Goal: Transaction & Acquisition: Purchase product/service

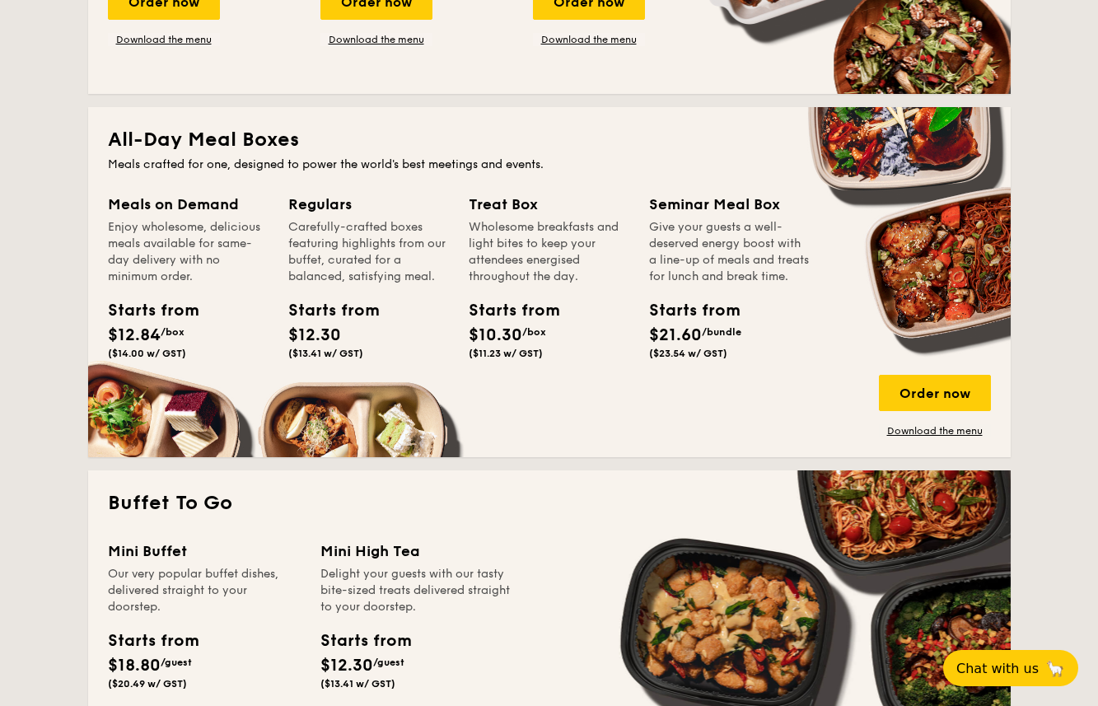
scroll to position [1035, 0]
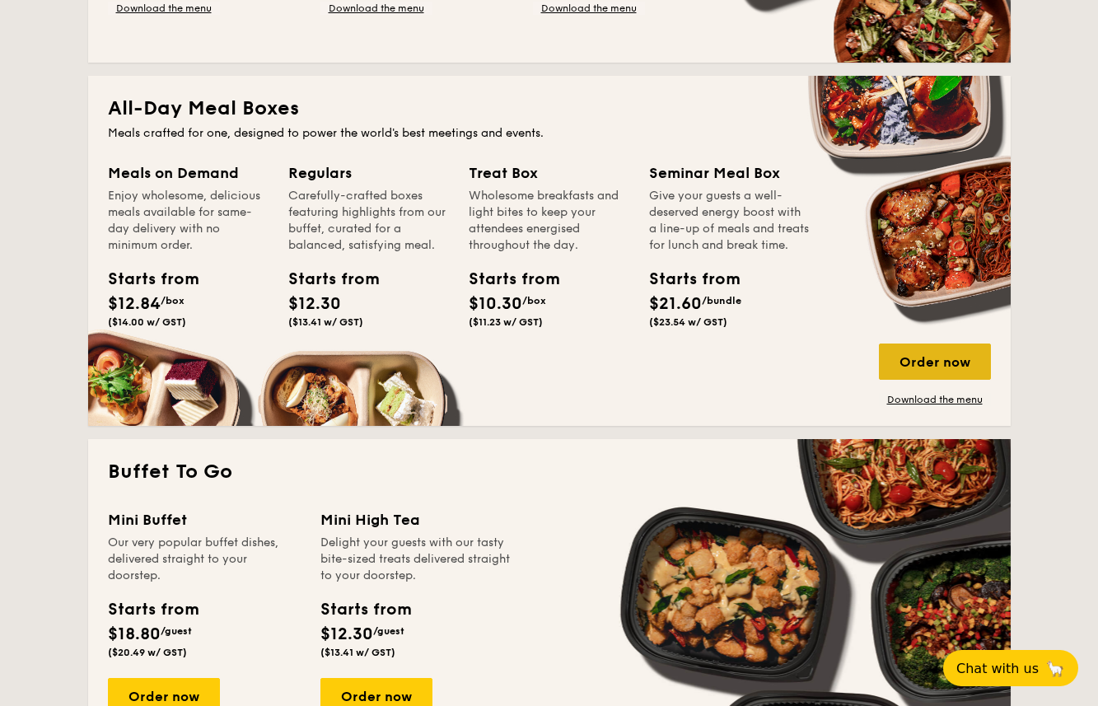
click at [903, 358] on div "Order now" at bounding box center [935, 362] width 112 height 36
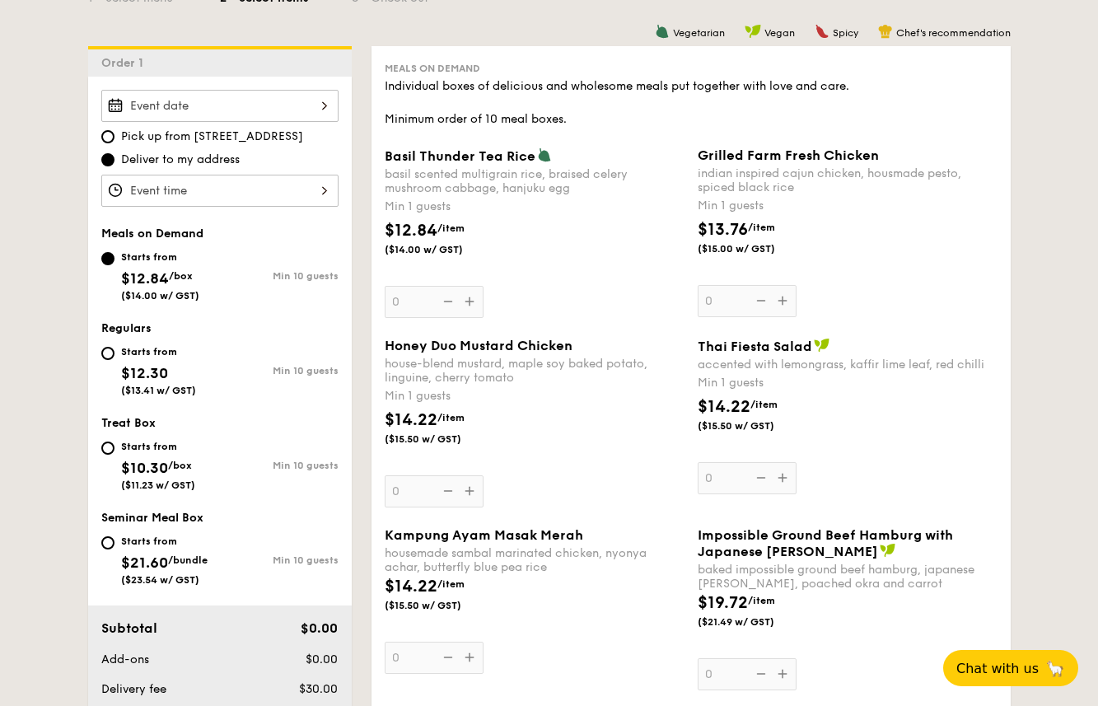
scroll to position [407, 0]
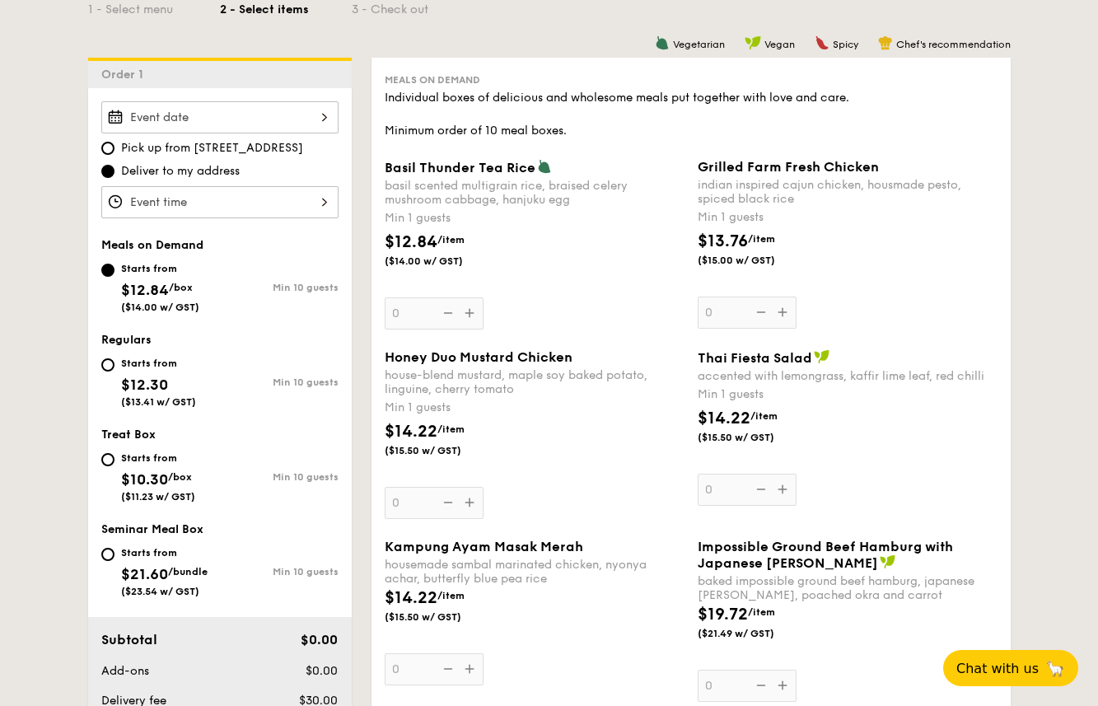
click at [471, 315] on div "Basil Thunder Tea Rice basil scented multigrain rice, braised celery mushroom c…" at bounding box center [535, 244] width 300 height 171
click at [471, 315] on input "0" at bounding box center [434, 313] width 99 height 32
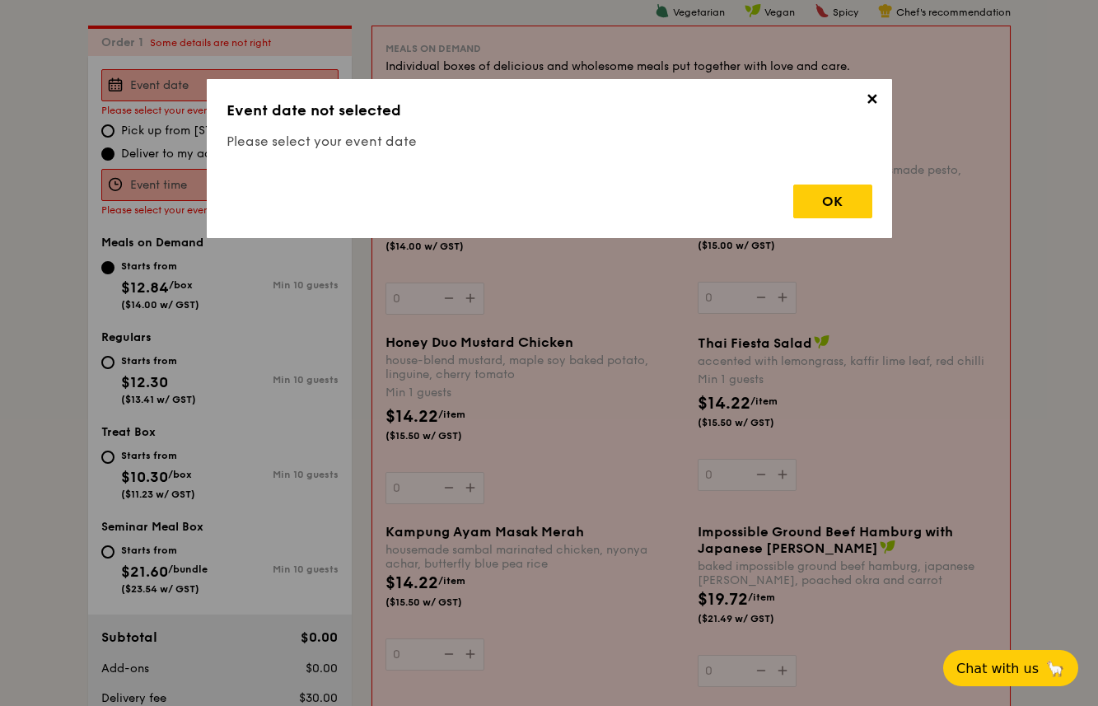
scroll to position [440, 0]
click at [864, 204] on div "OK" at bounding box center [833, 202] width 79 height 34
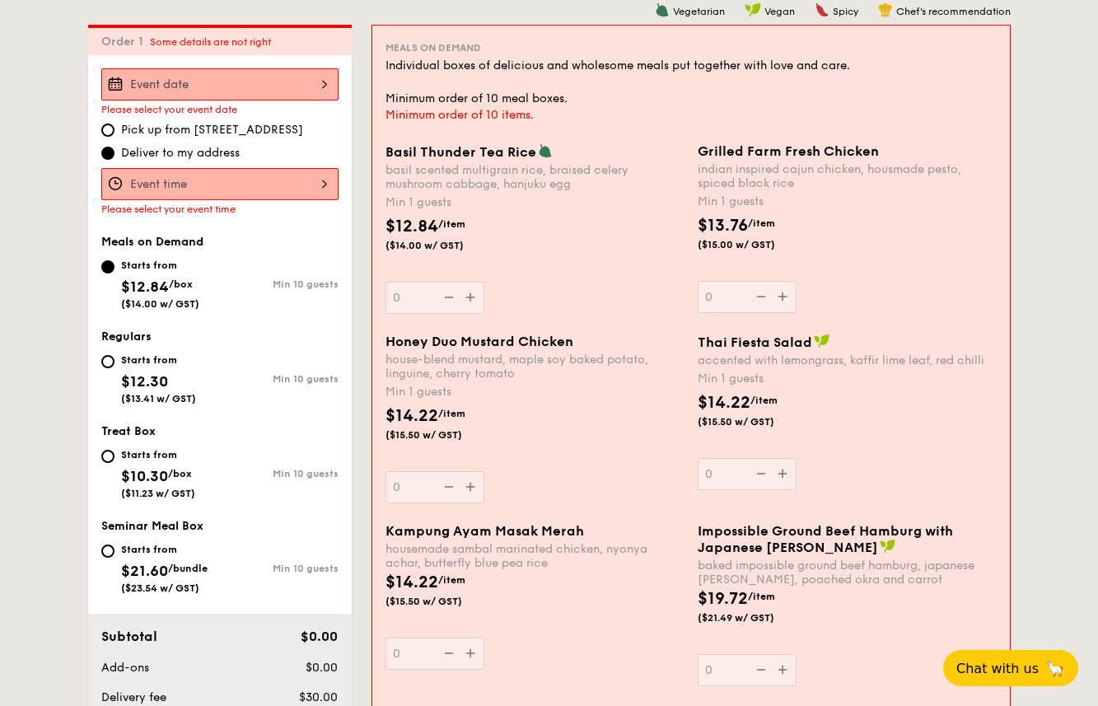
click at [598, 283] on div "Basil Thunder Tea Rice basil scented multigrain rice, braised celery mushroom c…" at bounding box center [535, 228] width 299 height 171
click at [485, 283] on input "0" at bounding box center [435, 298] width 99 height 32
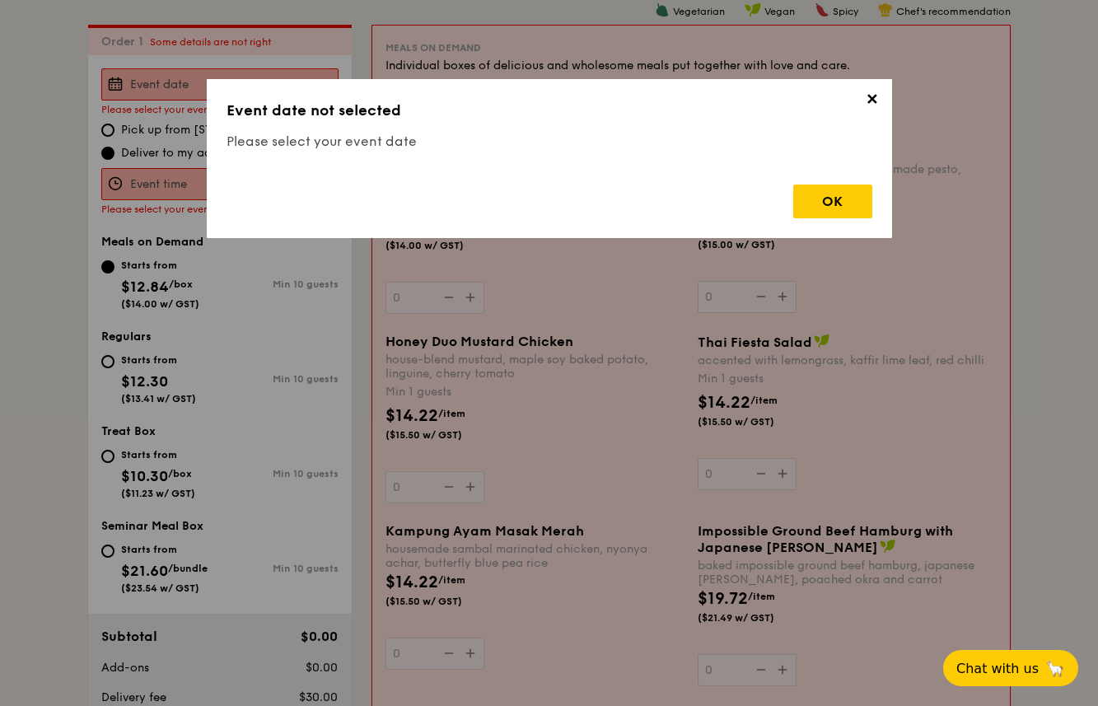
click at [870, 98] on span "✕" at bounding box center [872, 102] width 23 height 23
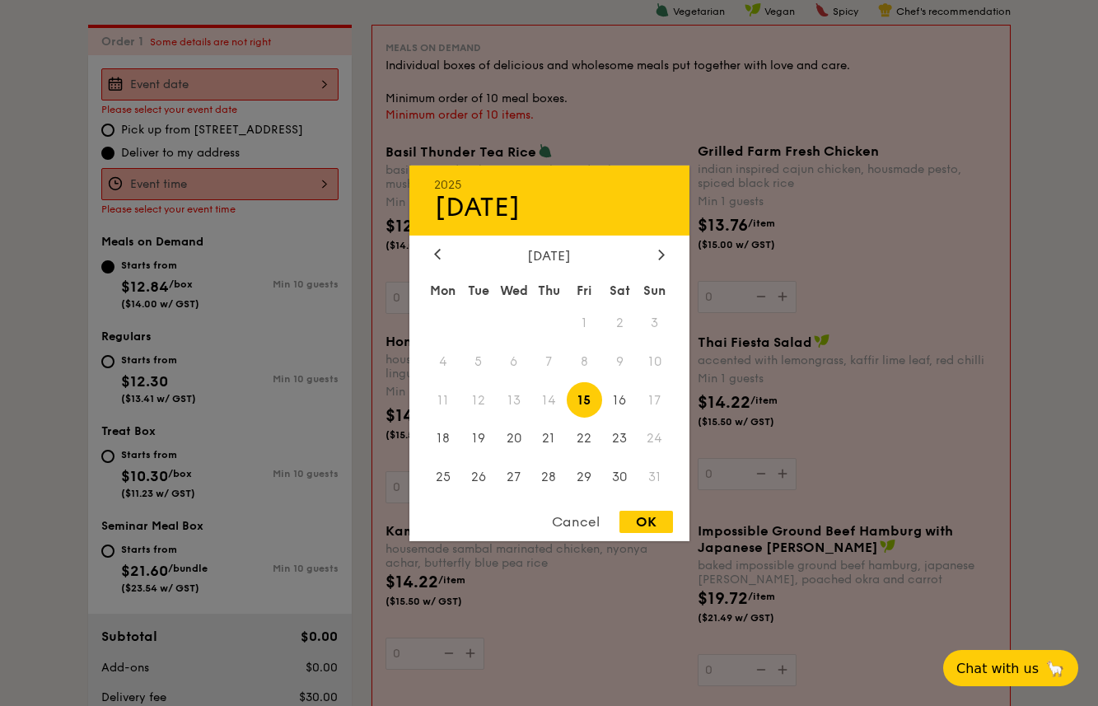
click at [188, 82] on div "2025 Aug 15 August 2025 Mon Tue Wed Thu Fri Sat Sun 1 2 3 4 5 6 7 8 9 10 11 12 …" at bounding box center [219, 84] width 237 height 32
click at [661, 255] on icon at bounding box center [660, 255] width 5 height 10
click at [476, 358] on span "9" at bounding box center [478, 361] width 35 height 35
click at [653, 526] on div "OK" at bounding box center [647, 522] width 54 height 22
type input "Sep 09, 2025"
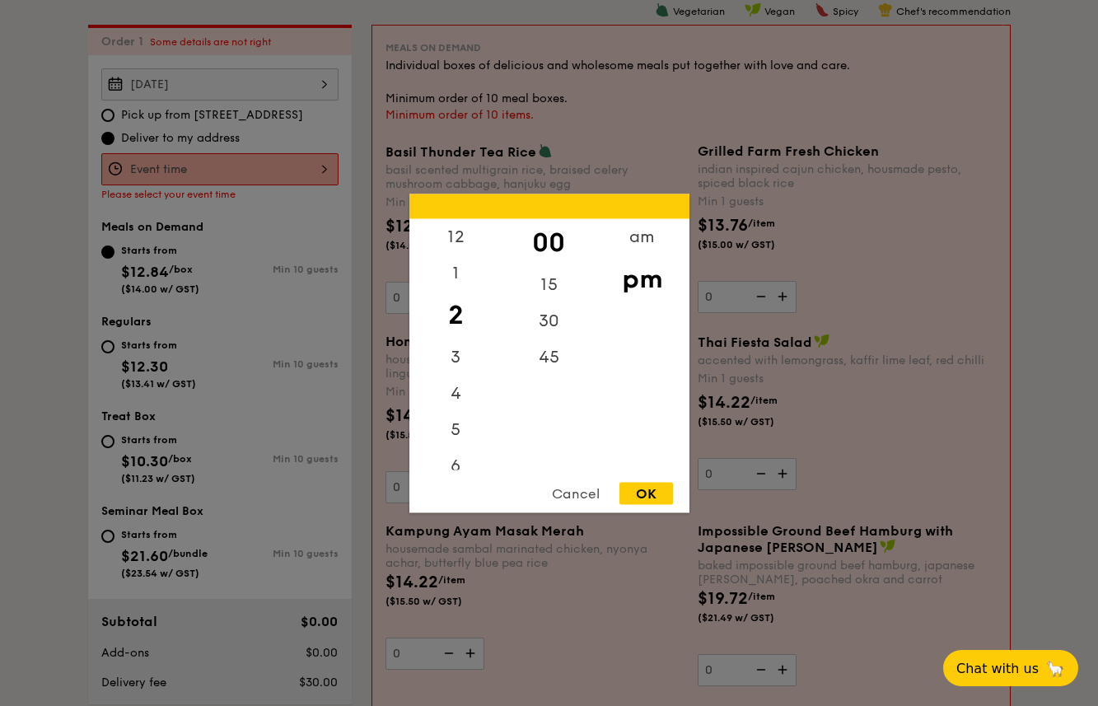
click at [289, 178] on div "12 1 2 3 4 5 6 7 8 9 10 11 00 15 30 45 am pm Cancel OK" at bounding box center [219, 169] width 237 height 32
click at [455, 246] on div "12" at bounding box center [456, 242] width 93 height 48
click at [644, 489] on div "OK" at bounding box center [647, 493] width 54 height 22
type input "12:00PM"
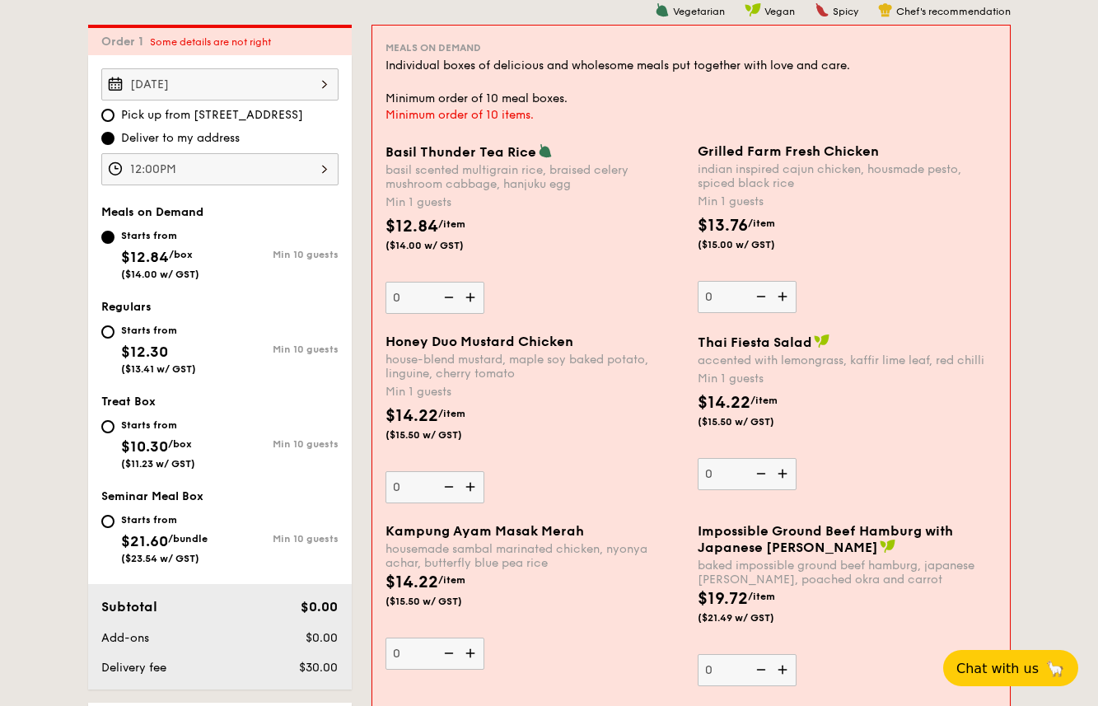
click at [163, 261] on span "$12.84" at bounding box center [145, 257] width 48 height 18
click at [115, 244] on input "Starts from $12.84 /box ($14.00 w/ GST) Min 10 guests" at bounding box center [107, 237] width 13 height 13
click at [472, 293] on img at bounding box center [472, 297] width 25 height 31
click at [472, 293] on input "0" at bounding box center [435, 298] width 99 height 32
type input "1"
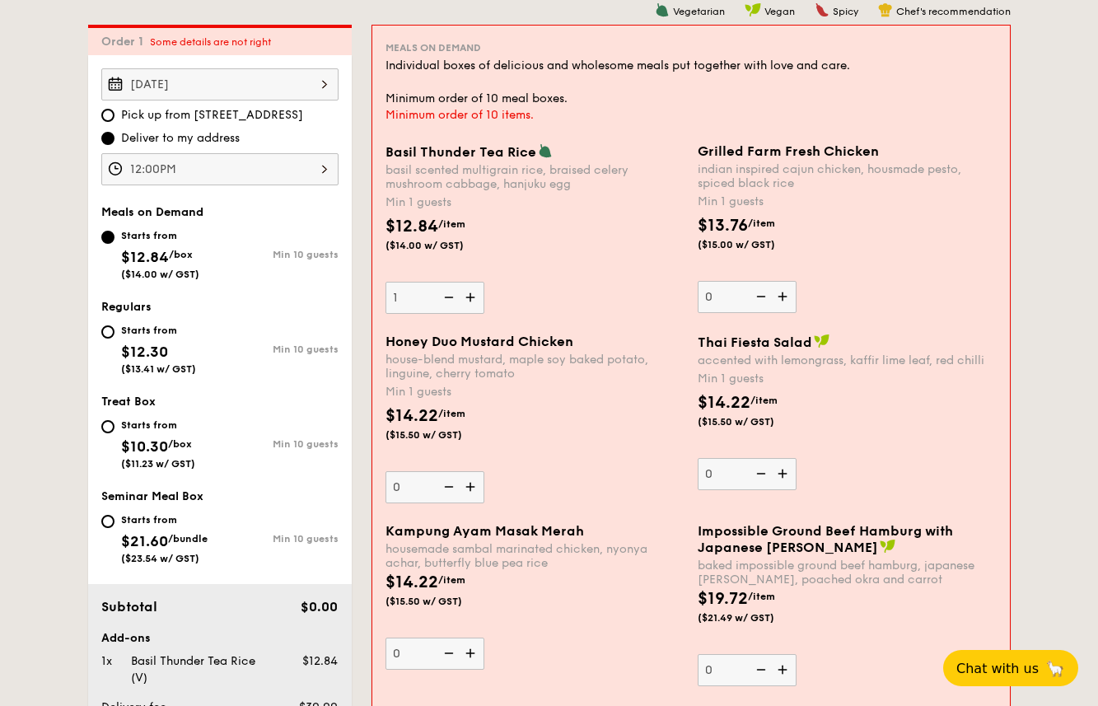
click at [787, 297] on img at bounding box center [784, 296] width 25 height 31
click at [787, 297] on input "0" at bounding box center [747, 297] width 99 height 32
click at [782, 299] on img at bounding box center [784, 296] width 25 height 31
click at [782, 299] on input "1" at bounding box center [747, 297] width 99 height 32
type input "2"
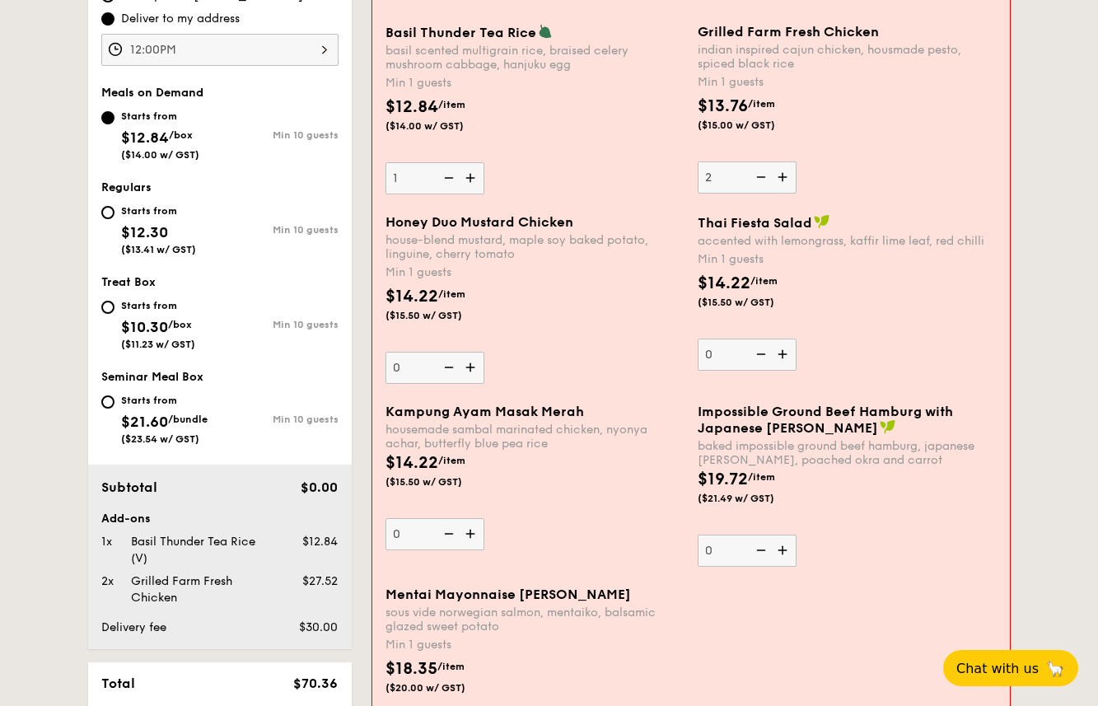
scroll to position [663, 0]
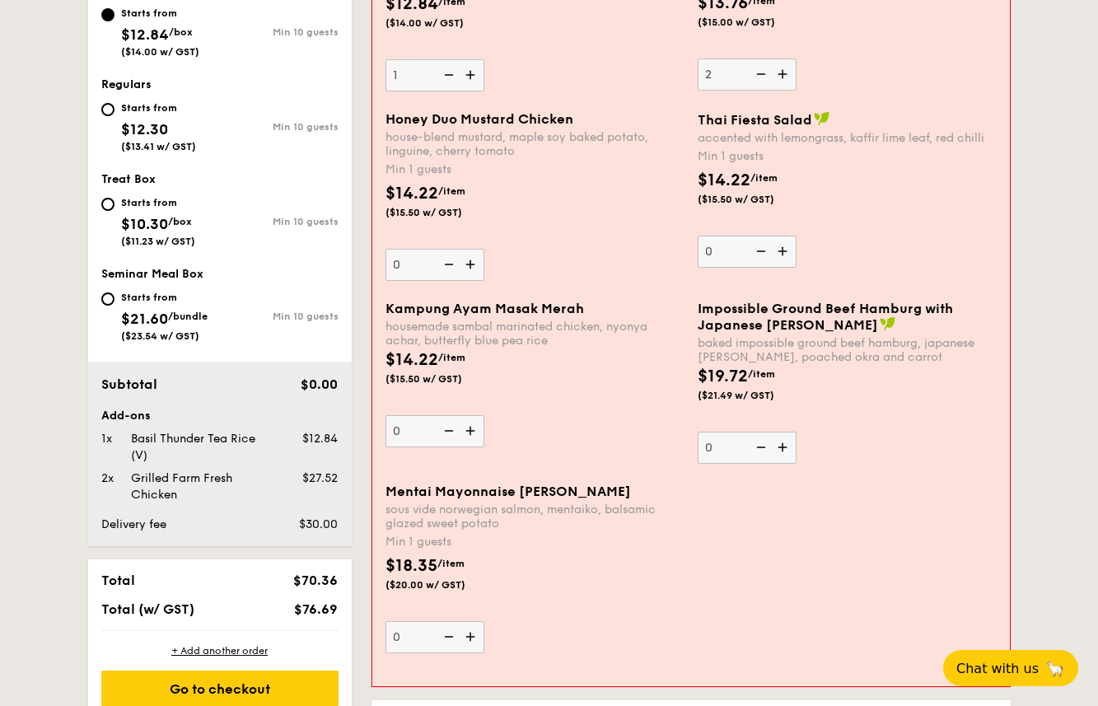
click at [474, 263] on img at bounding box center [472, 264] width 25 height 31
click at [474, 263] on input "0" at bounding box center [435, 265] width 99 height 32
type input "1"
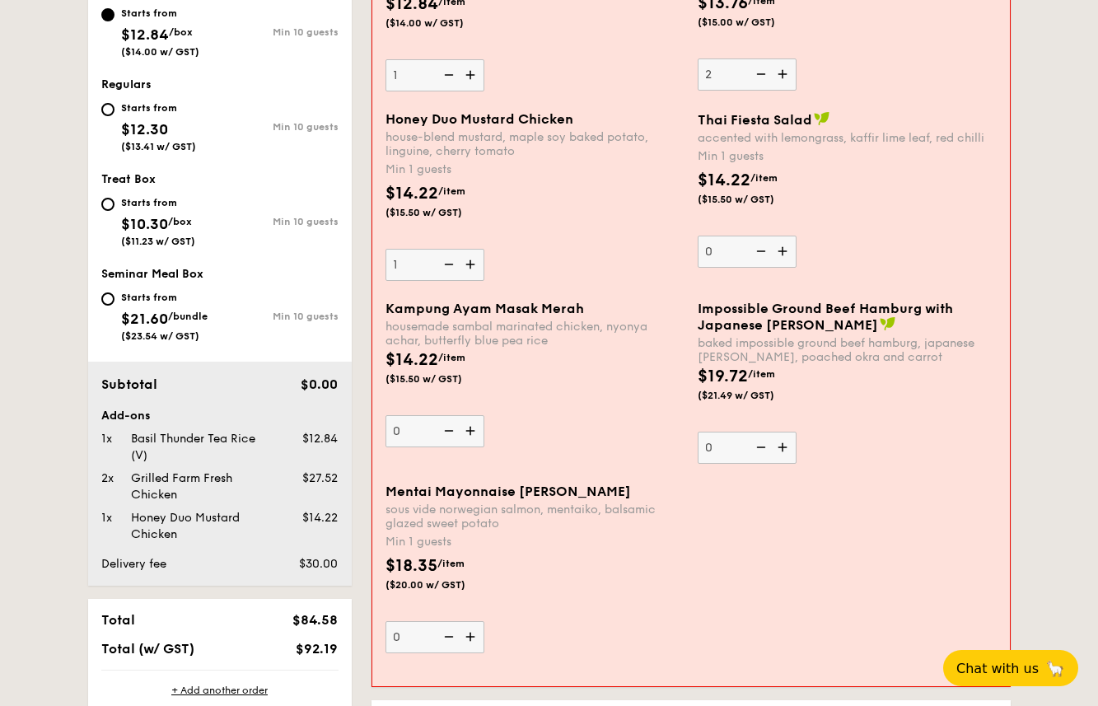
click at [471, 427] on img at bounding box center [472, 430] width 25 height 31
click at [471, 427] on input "0" at bounding box center [435, 431] width 99 height 32
type input "1"
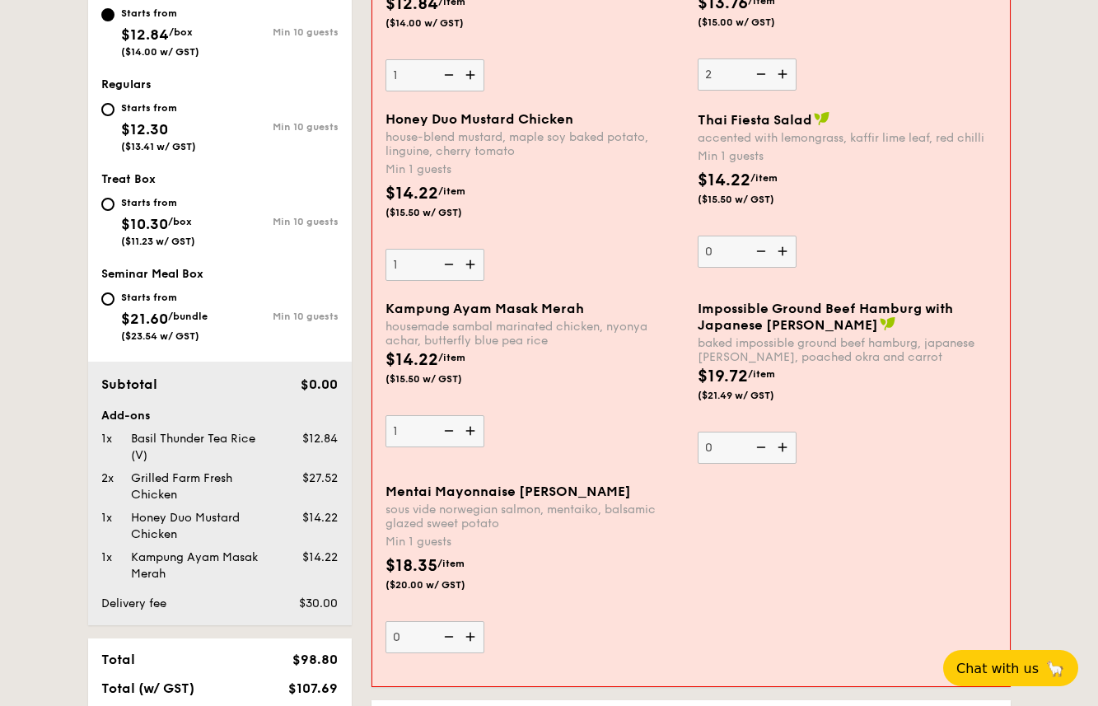
click at [780, 447] on img at bounding box center [784, 447] width 25 height 31
click at [780, 447] on input "0" at bounding box center [747, 448] width 99 height 32
type input "1"
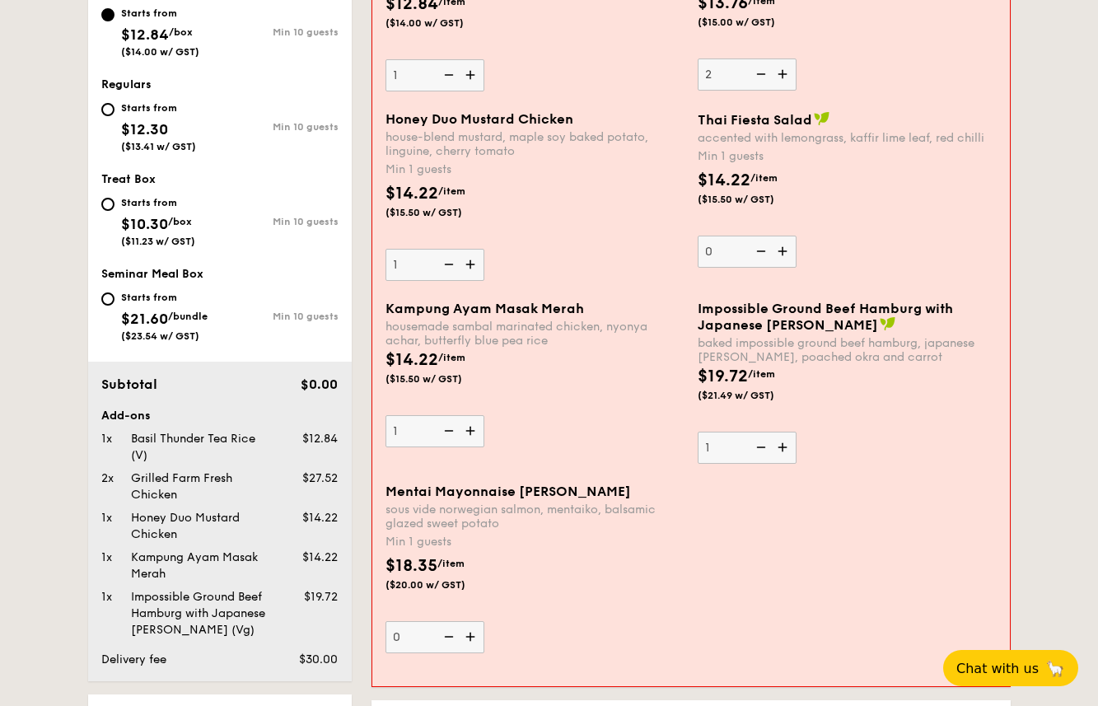
click at [781, 250] on img at bounding box center [784, 251] width 25 height 31
click at [781, 250] on input "0" at bounding box center [747, 252] width 99 height 32
type input "1"
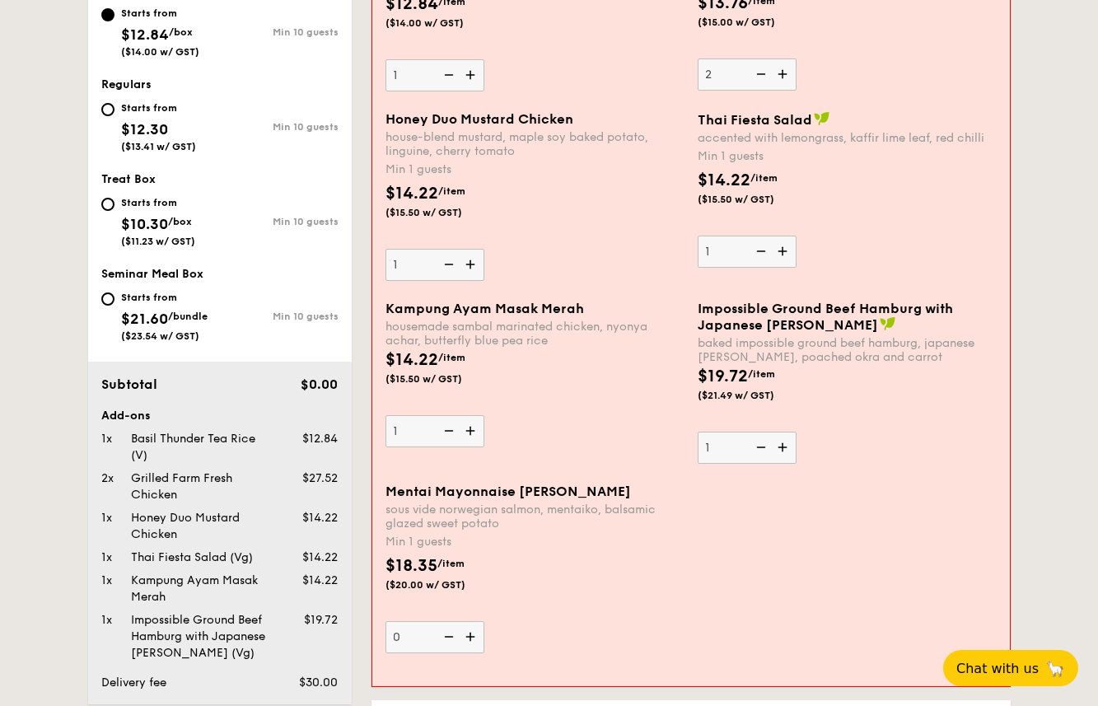
click at [472, 262] on img at bounding box center [472, 264] width 25 height 31
click at [472, 262] on input "1" at bounding box center [435, 265] width 99 height 32
type input "2"
click at [471, 78] on img at bounding box center [472, 74] width 25 height 31
click at [471, 78] on input "1" at bounding box center [435, 75] width 99 height 32
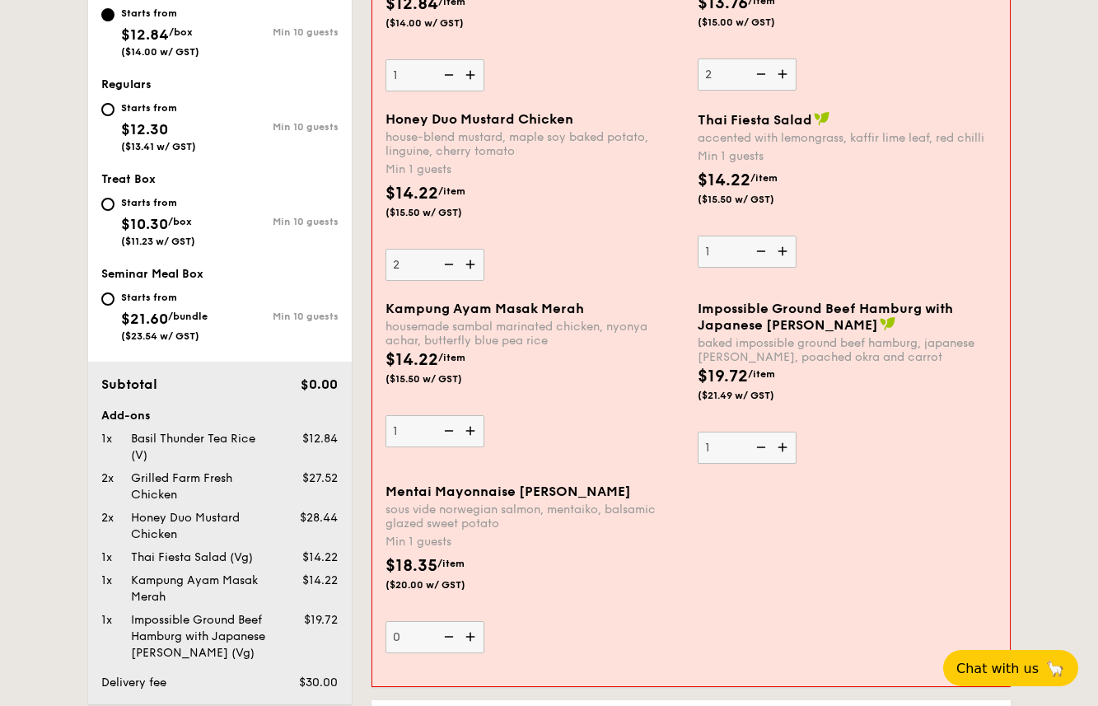
type input "2"
click at [782, 75] on img at bounding box center [784, 74] width 25 height 31
click at [782, 75] on input "2" at bounding box center [747, 75] width 99 height 32
type input "3"
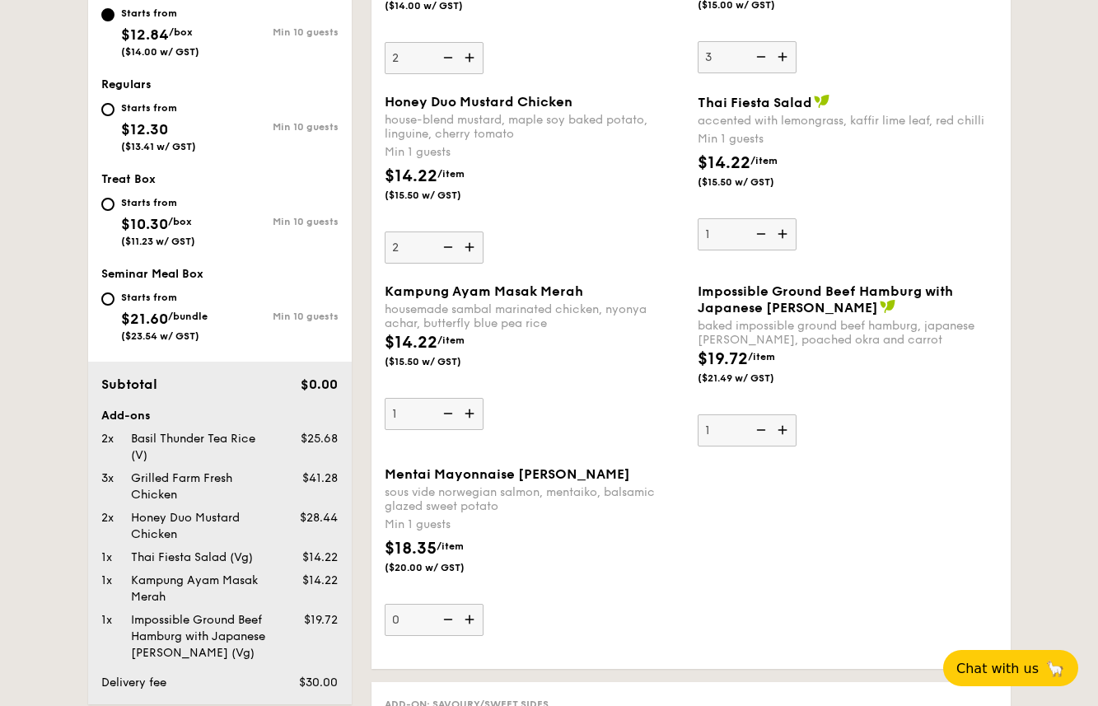
click at [888, 445] on div "Impossible Ground Beef Hamburg with Japanese Curry baked impossible ground beef…" at bounding box center [848, 364] width 300 height 163
click at [797, 445] on input "1" at bounding box center [747, 431] width 99 height 32
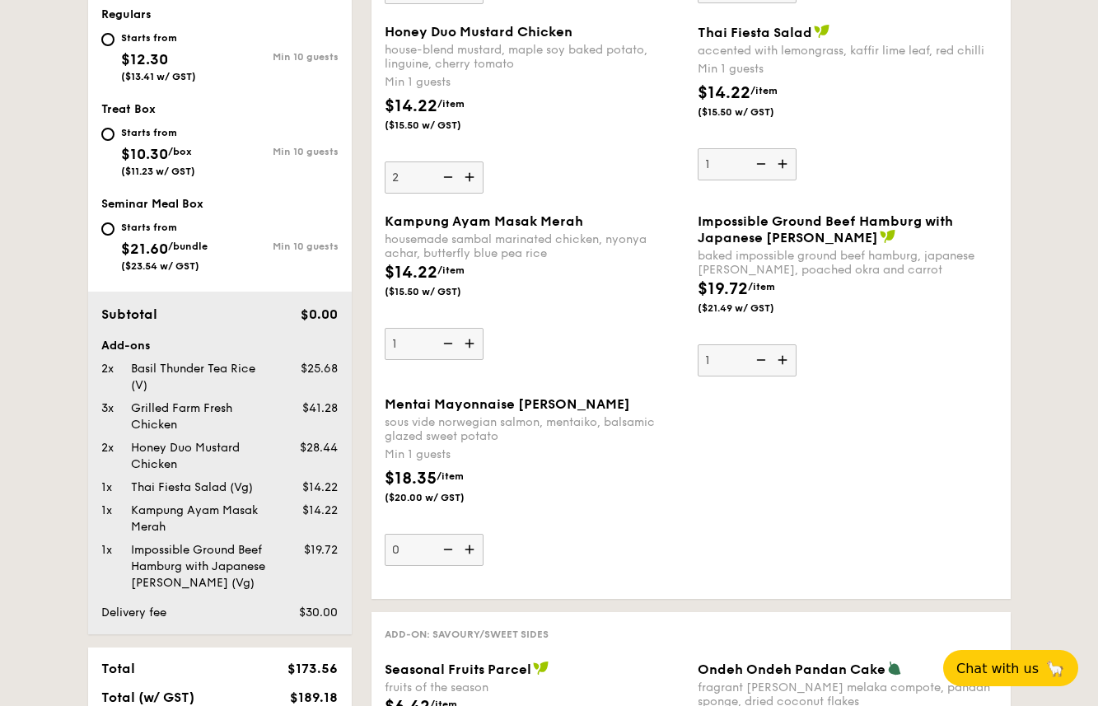
scroll to position [744, 0]
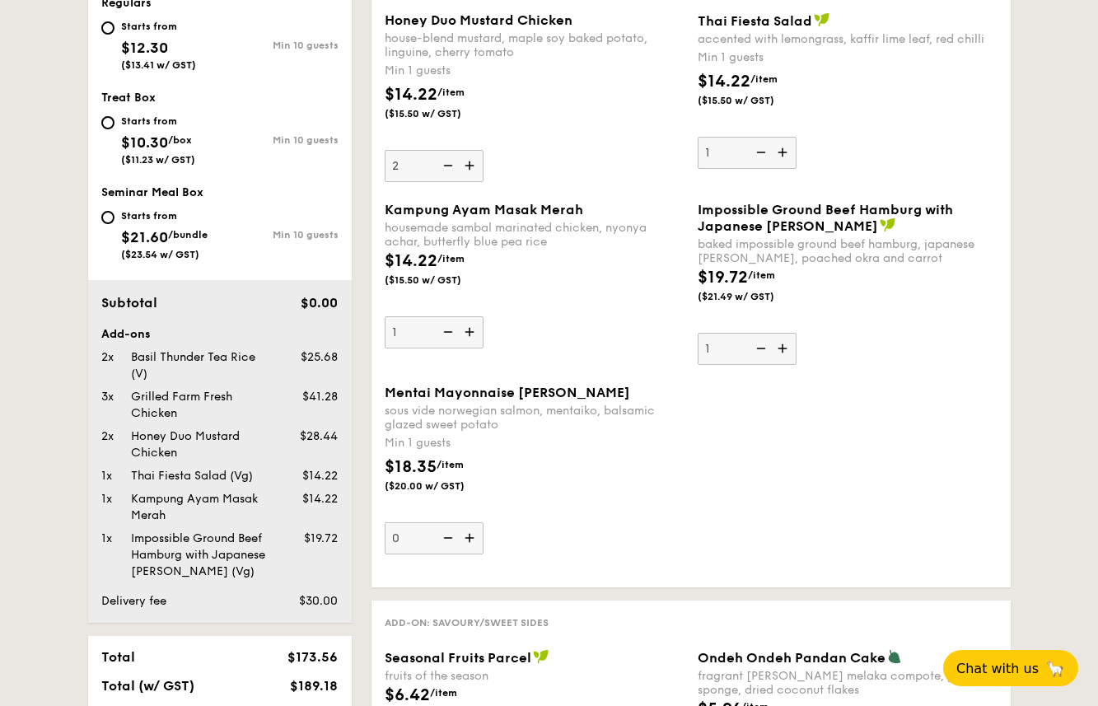
click at [822, 444] on div "Mentai Mayonnaise Aburi Salmon sous vide norwegian salmon, mentaiko, balsamic g…" at bounding box center [691, 480] width 626 height 190
click at [763, 349] on img at bounding box center [759, 348] width 25 height 31
click at [763, 349] on input "1" at bounding box center [747, 349] width 99 height 32
type input "0"
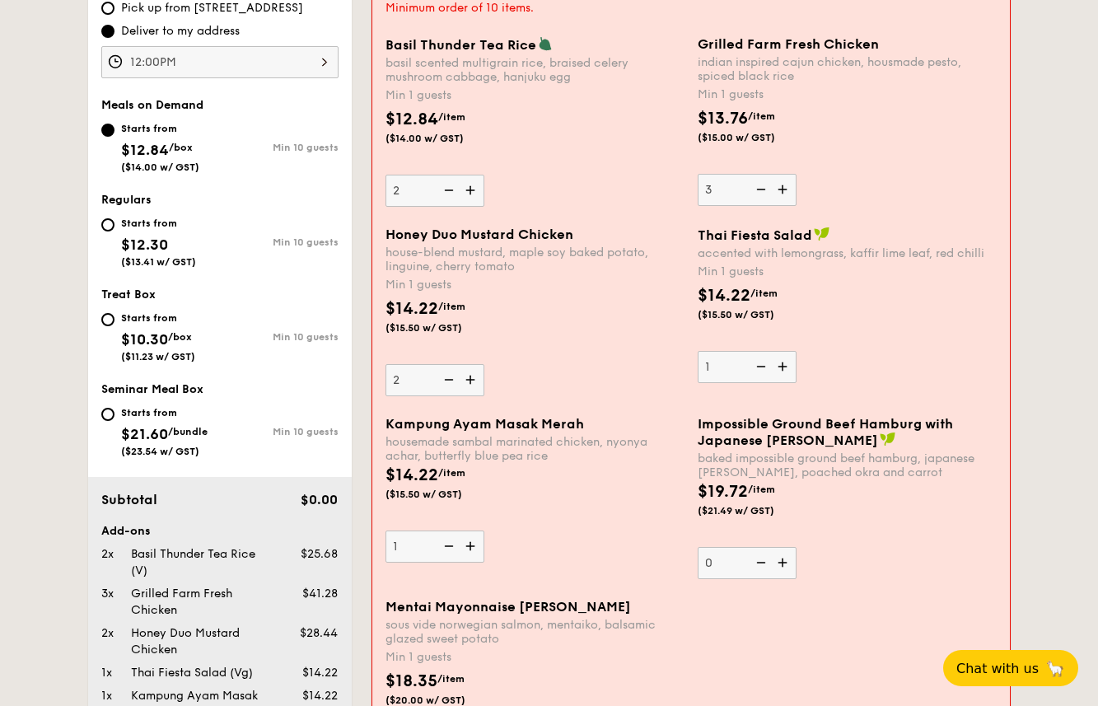
scroll to position [526, 0]
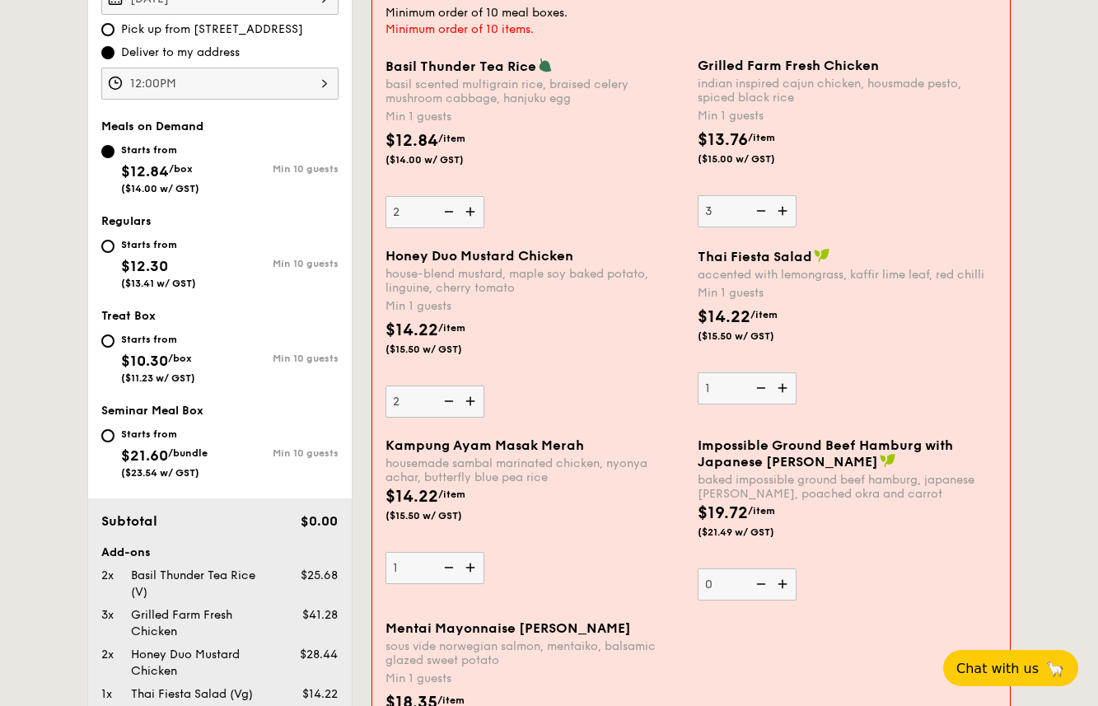
click at [780, 383] on img at bounding box center [784, 387] width 25 height 31
click at [780, 383] on input "1" at bounding box center [747, 388] width 99 height 32
type input "2"
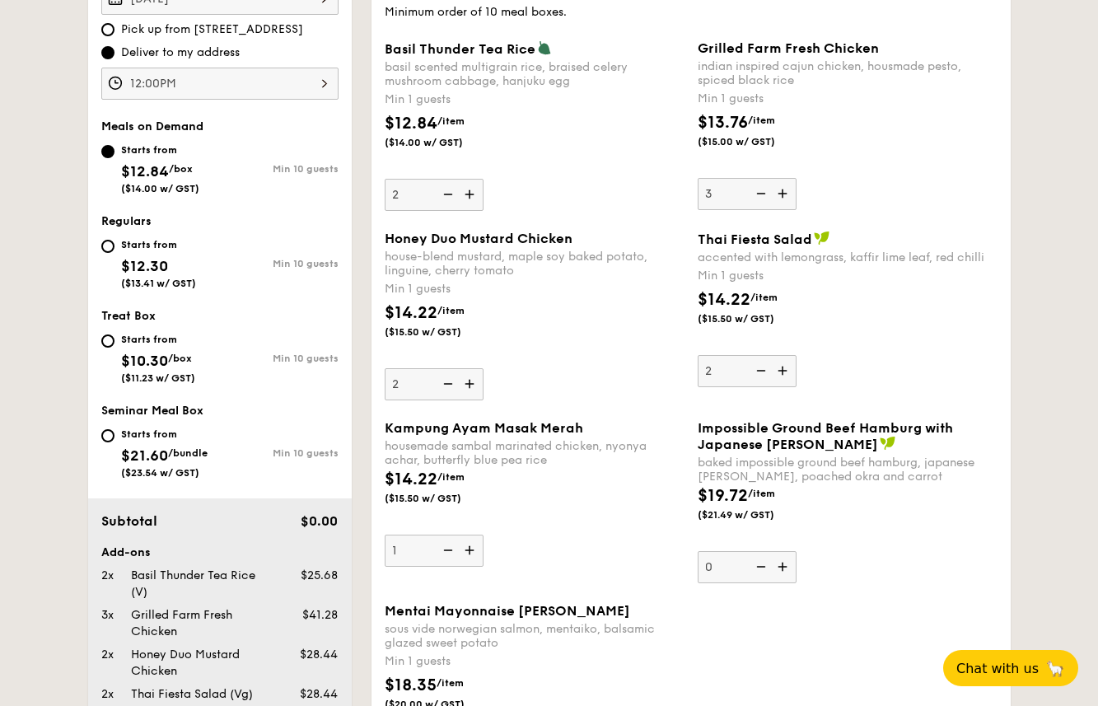
click at [904, 336] on div "$14.22 /item ($15.50 w/ GST)" at bounding box center [847, 317] width 313 height 58
click at [797, 355] on input "2" at bounding box center [747, 371] width 99 height 32
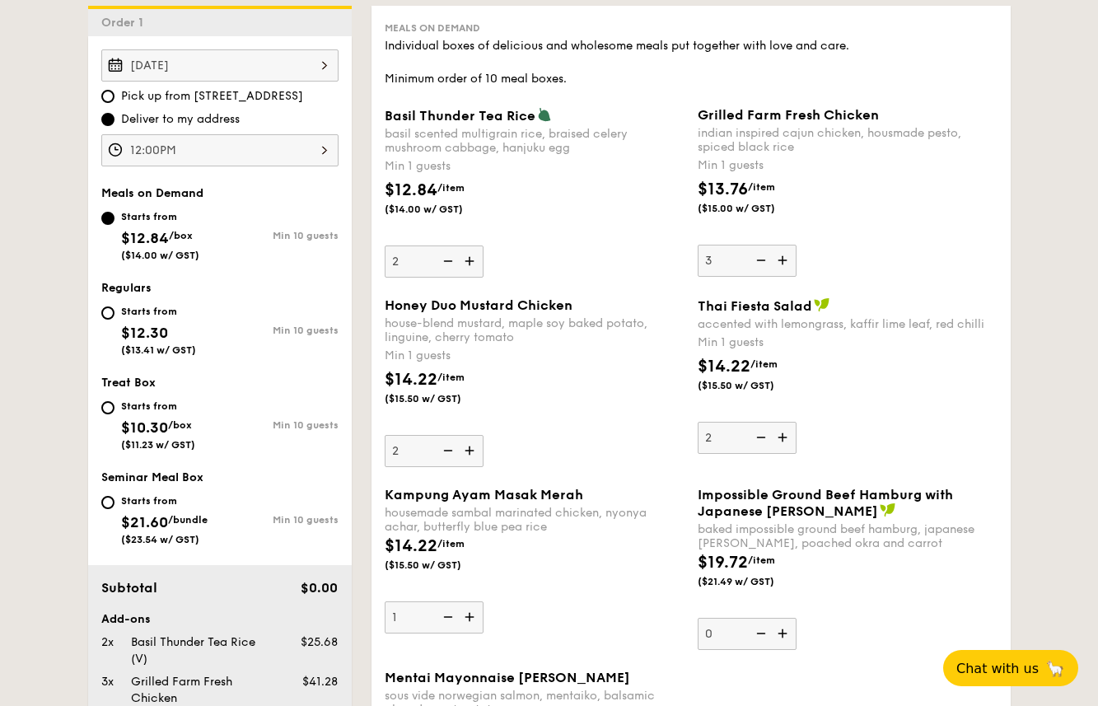
click at [472, 263] on img at bounding box center [471, 261] width 25 height 31
click at [472, 263] on input "2" at bounding box center [434, 262] width 99 height 32
type input "3"
click at [471, 450] on img at bounding box center [471, 450] width 25 height 31
click at [471, 450] on input "2" at bounding box center [434, 451] width 99 height 32
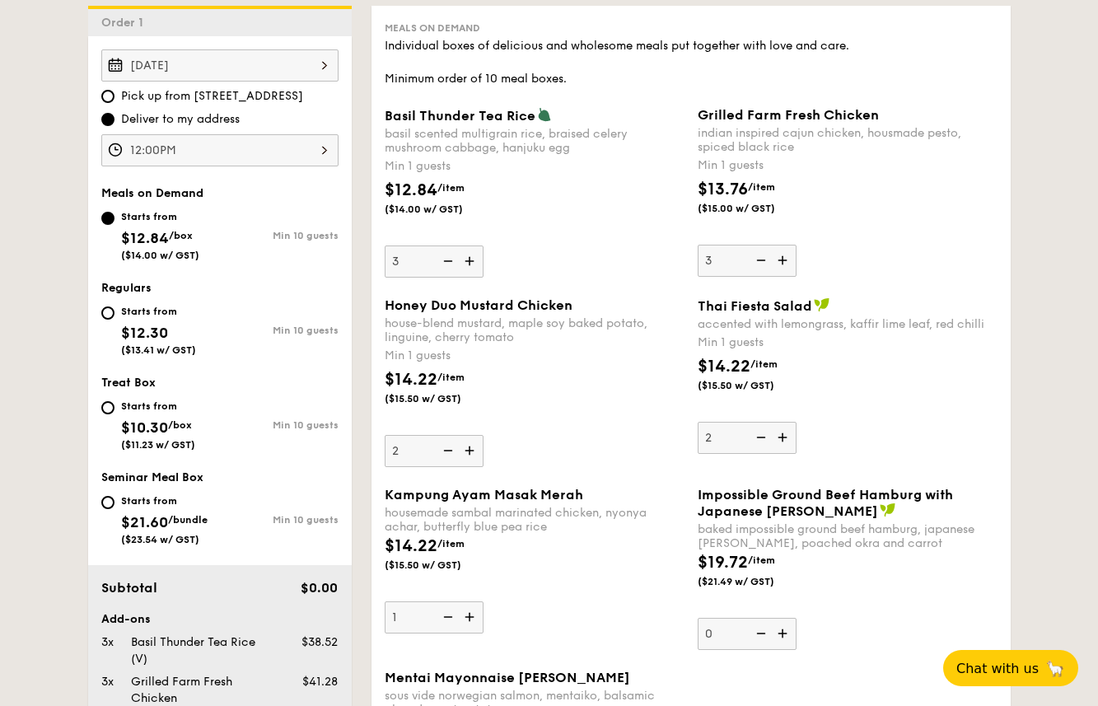
type input "3"
click at [469, 617] on img at bounding box center [471, 617] width 25 height 31
click at [469, 617] on input "1" at bounding box center [434, 618] width 99 height 32
type input "2"
click at [786, 435] on img at bounding box center [784, 437] width 25 height 31
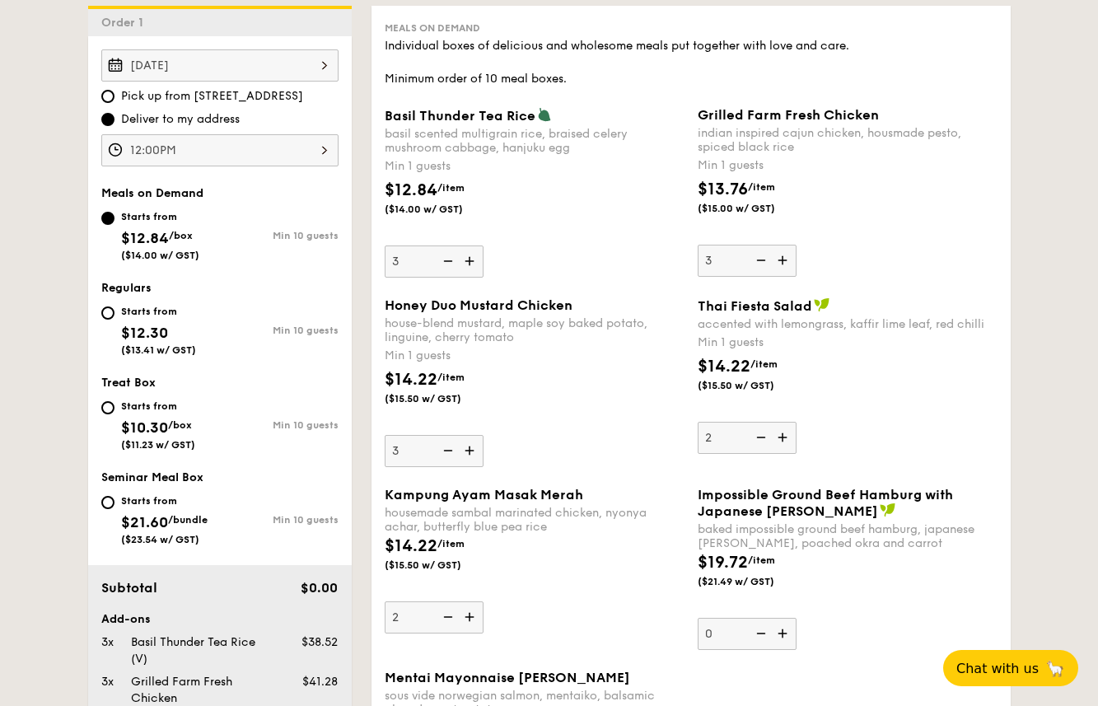
click at [786, 435] on input "2" at bounding box center [747, 438] width 99 height 32
type input "3"
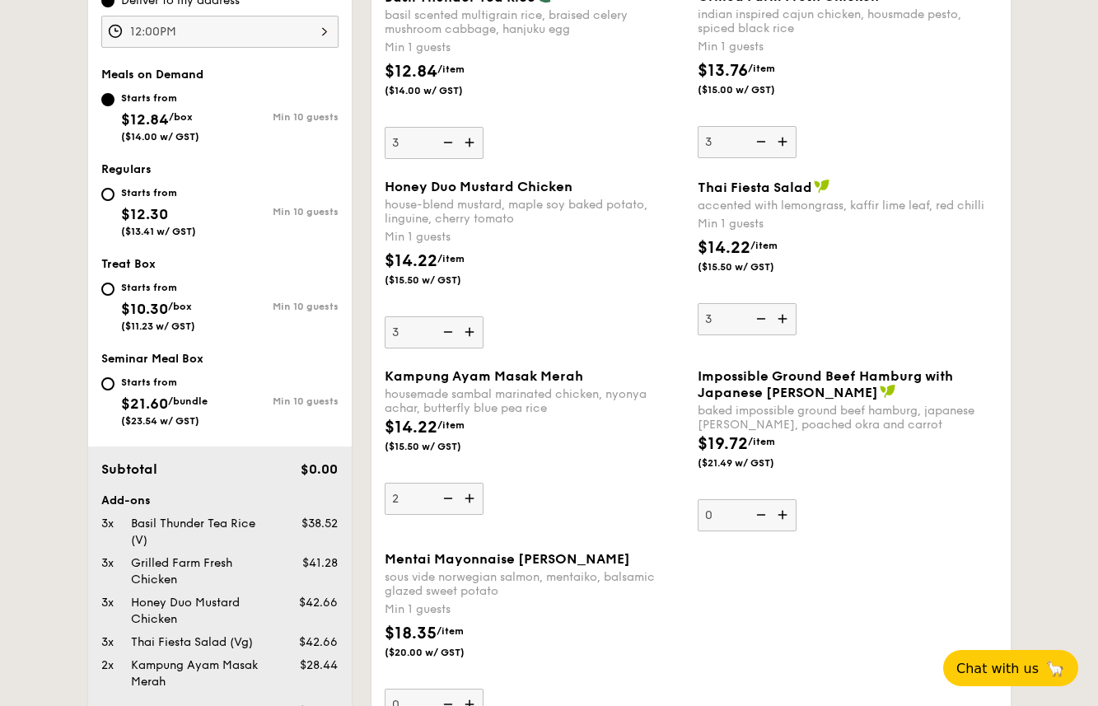
scroll to position [568, 0]
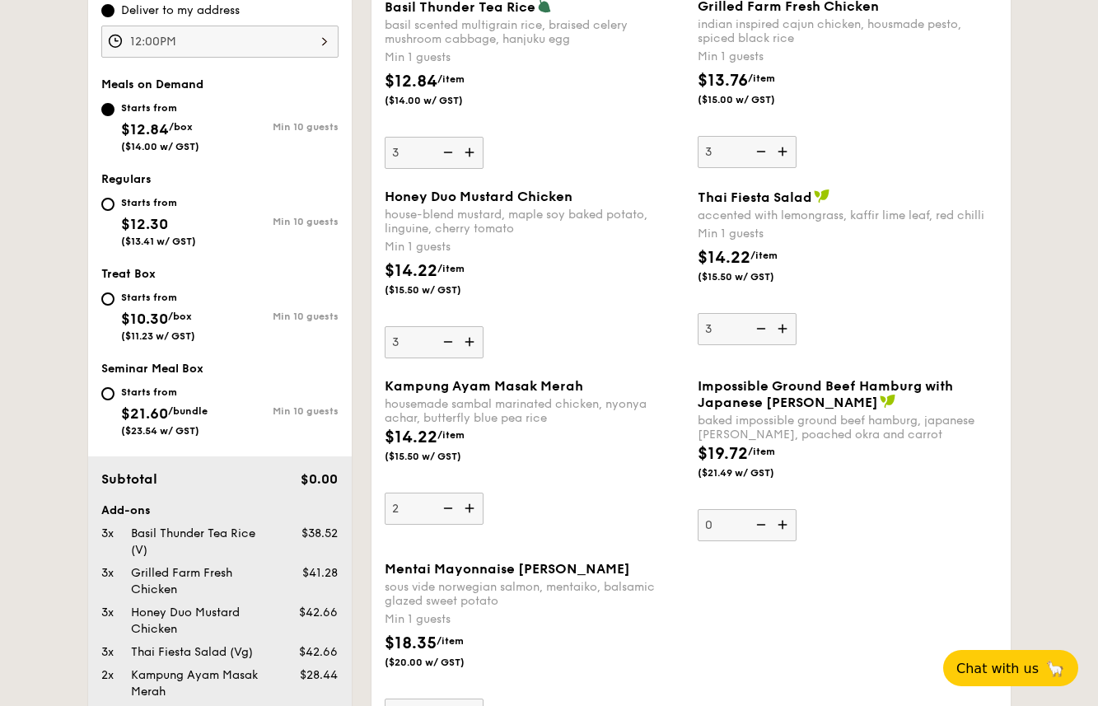
click at [475, 507] on img at bounding box center [471, 508] width 25 height 31
click at [475, 507] on input "2" at bounding box center [434, 509] width 99 height 32
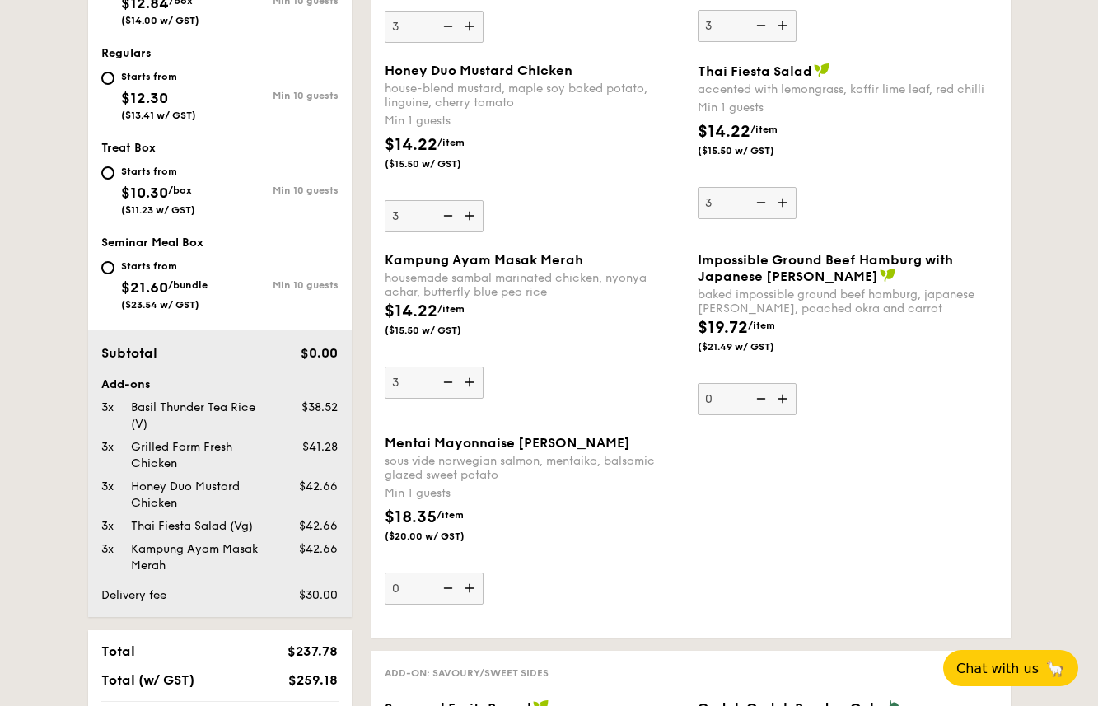
scroll to position [705, 0]
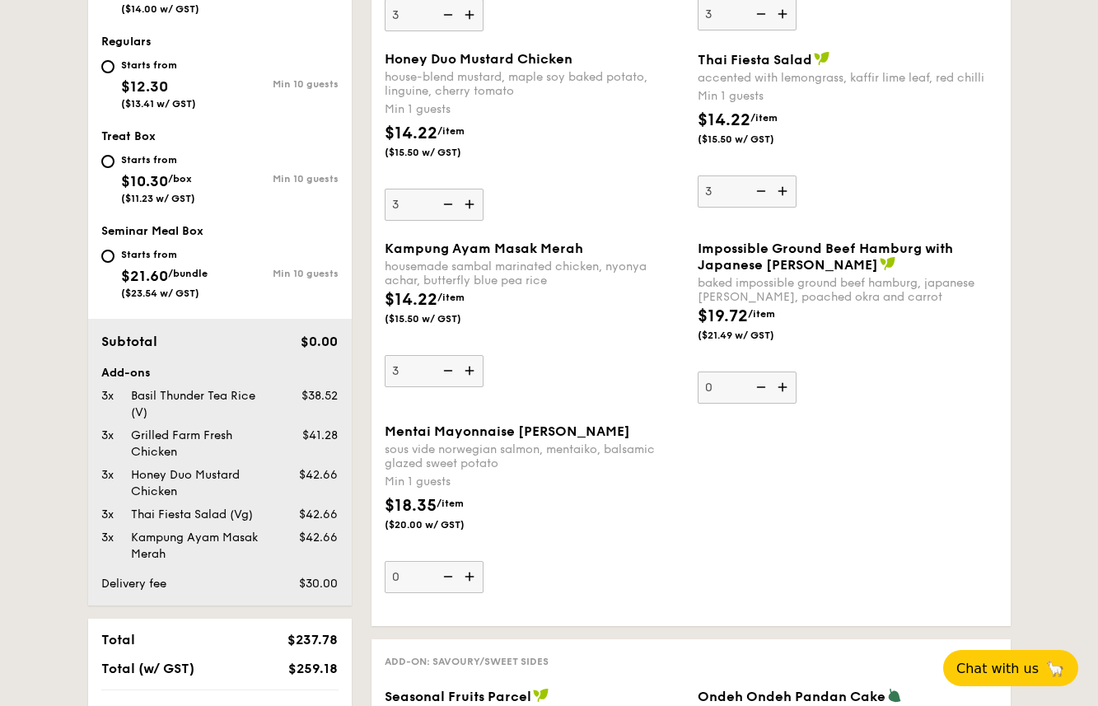
click at [471, 372] on img at bounding box center [471, 370] width 25 height 31
click at [471, 372] on input "3" at bounding box center [434, 371] width 99 height 32
type input "4"
click at [771, 497] on div "Mentai Mayonnaise Aburi Salmon sous vide norwegian salmon, mentaiko, balsamic g…" at bounding box center [691, 519] width 626 height 190
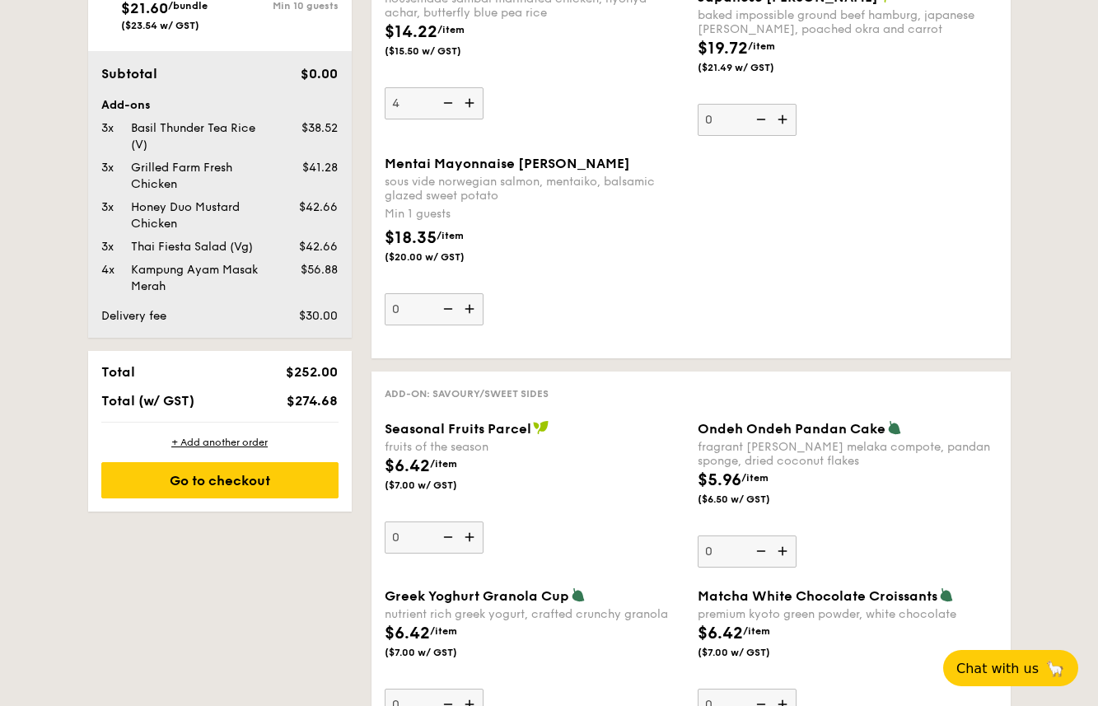
scroll to position [985, 0]
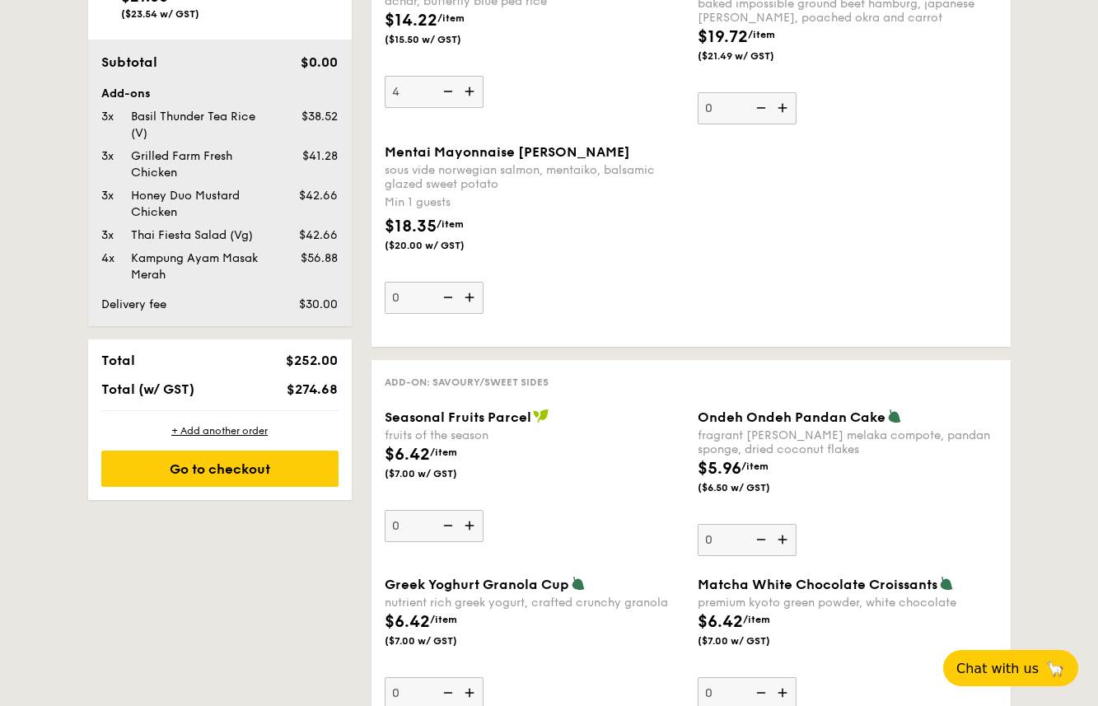
drag, startPoint x: 232, startPoint y: 475, endPoint x: 279, endPoint y: 590, distance: 123.5
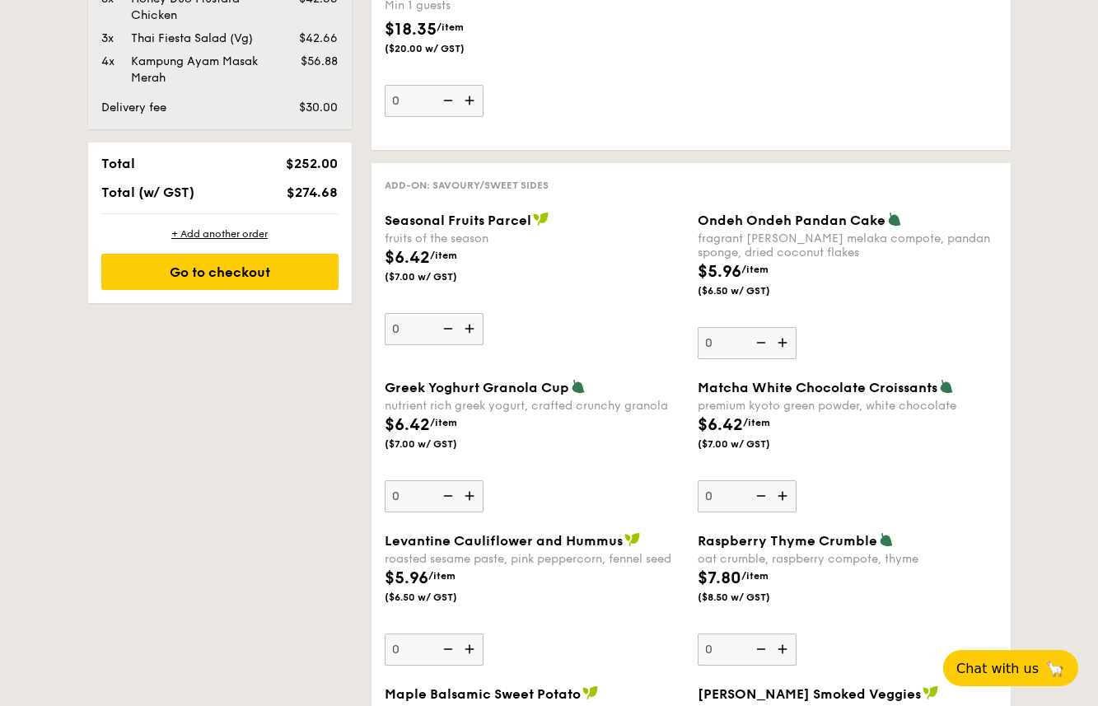
scroll to position [1185, 0]
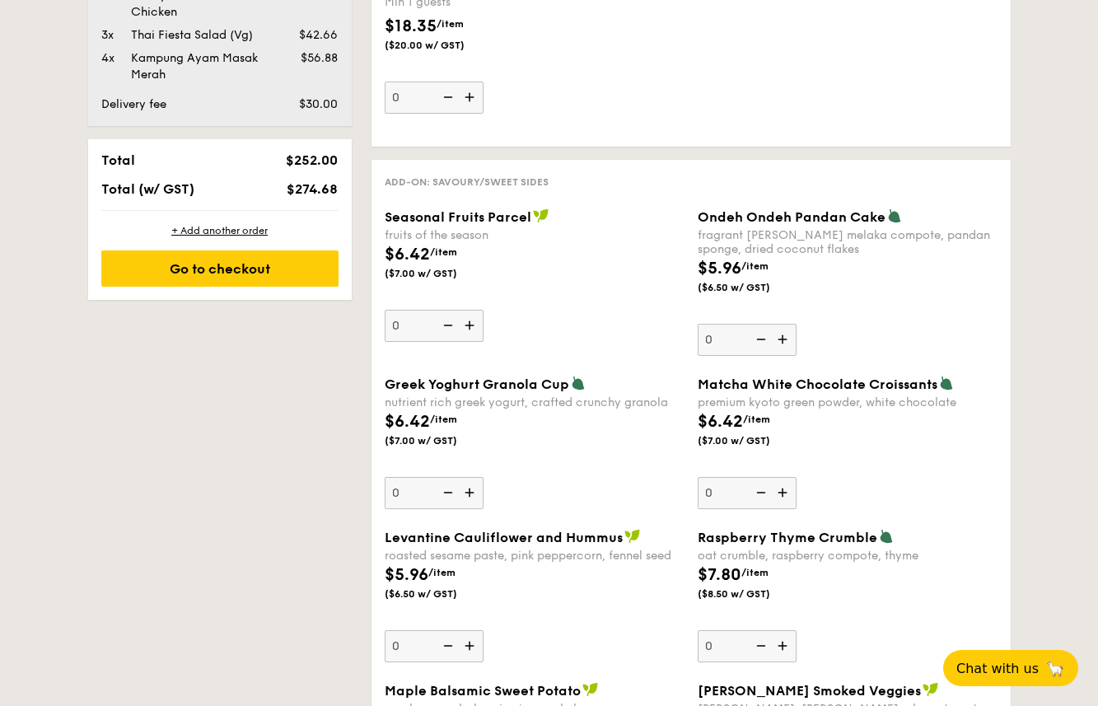
click at [471, 324] on img at bounding box center [471, 325] width 25 height 31
click at [471, 324] on input "0" at bounding box center [434, 326] width 99 height 32
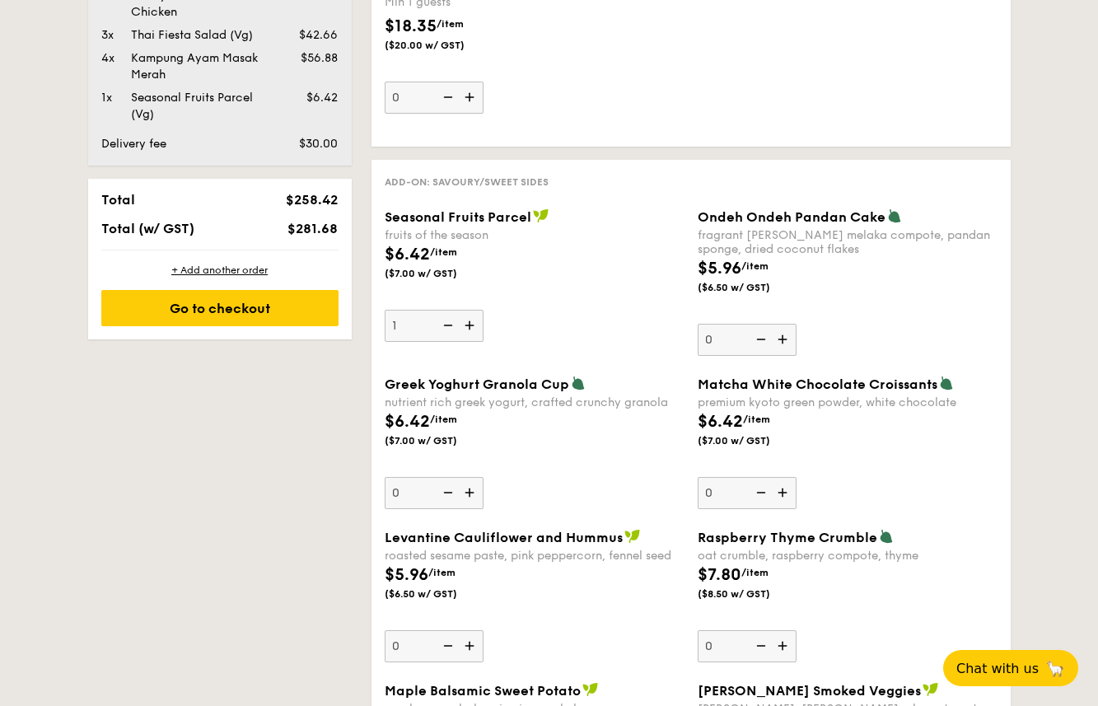
click at [472, 322] on img at bounding box center [471, 325] width 25 height 31
click at [472, 322] on input "1" at bounding box center [434, 326] width 99 height 32
type input "2"
click at [782, 340] on img at bounding box center [784, 339] width 25 height 31
click at [782, 340] on input "0" at bounding box center [747, 340] width 99 height 32
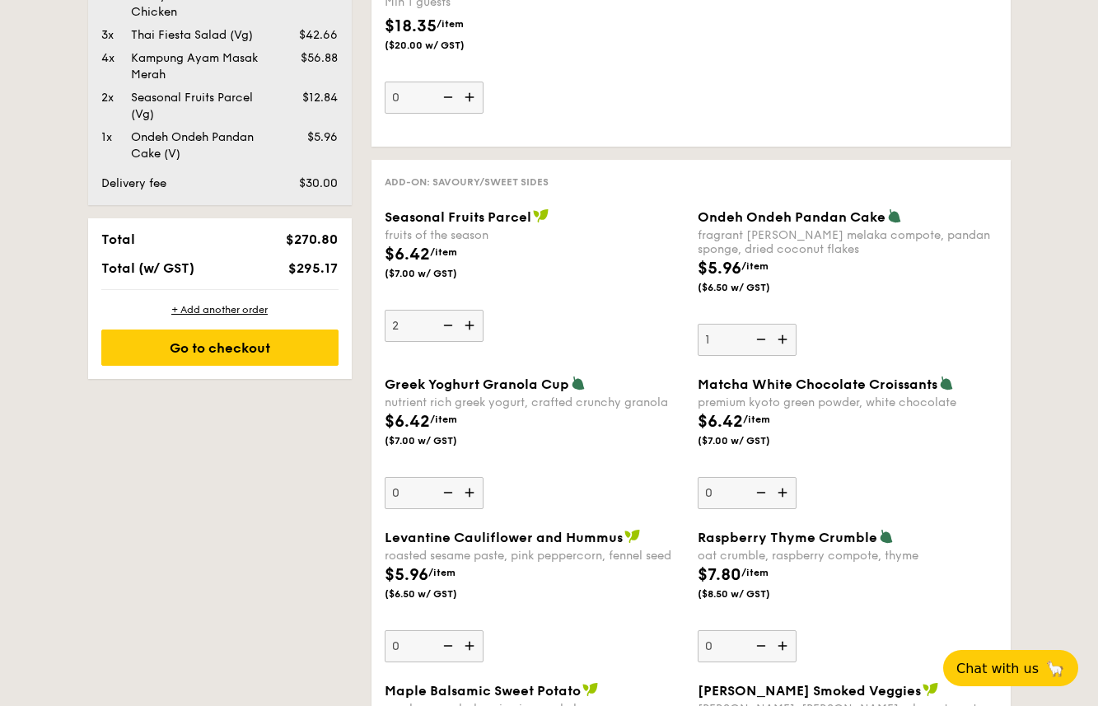
click at [783, 339] on img at bounding box center [784, 339] width 25 height 31
click at [783, 339] on input "1" at bounding box center [747, 340] width 99 height 32
type input "2"
click at [462, 494] on img at bounding box center [471, 492] width 25 height 31
click at [462, 494] on input "0" at bounding box center [434, 493] width 99 height 32
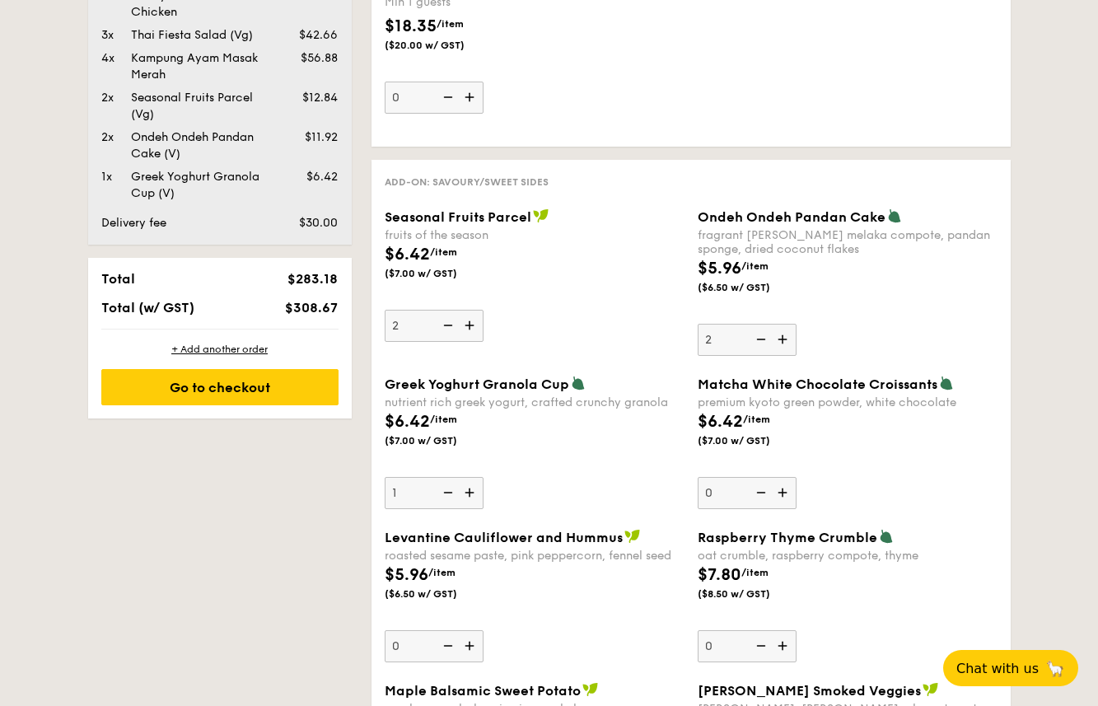
click at [466, 494] on img at bounding box center [471, 492] width 25 height 31
click at [466, 494] on input "1" at bounding box center [434, 493] width 99 height 32
type input "2"
click at [785, 498] on img at bounding box center [784, 492] width 25 height 31
click at [785, 498] on input "0" at bounding box center [747, 493] width 99 height 32
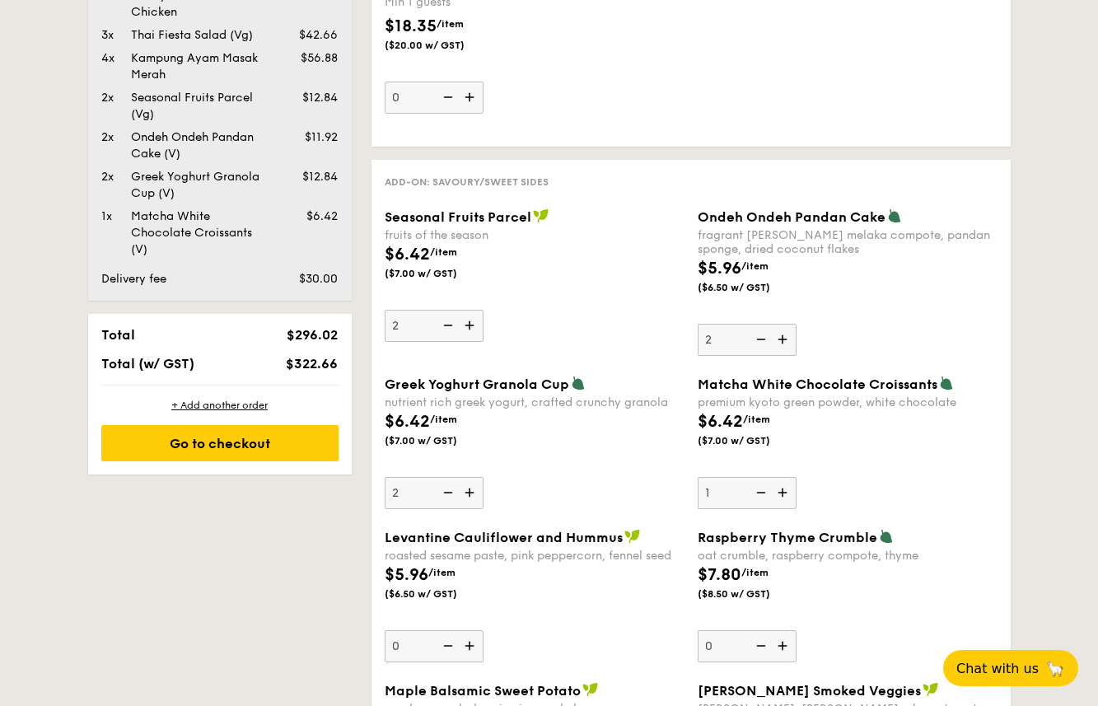
click at [785, 498] on img at bounding box center [784, 492] width 25 height 31
click at [785, 498] on input "1" at bounding box center [747, 493] width 99 height 32
type input "2"
click at [466, 650] on img at bounding box center [471, 645] width 25 height 31
click at [466, 650] on input "0" at bounding box center [434, 646] width 99 height 32
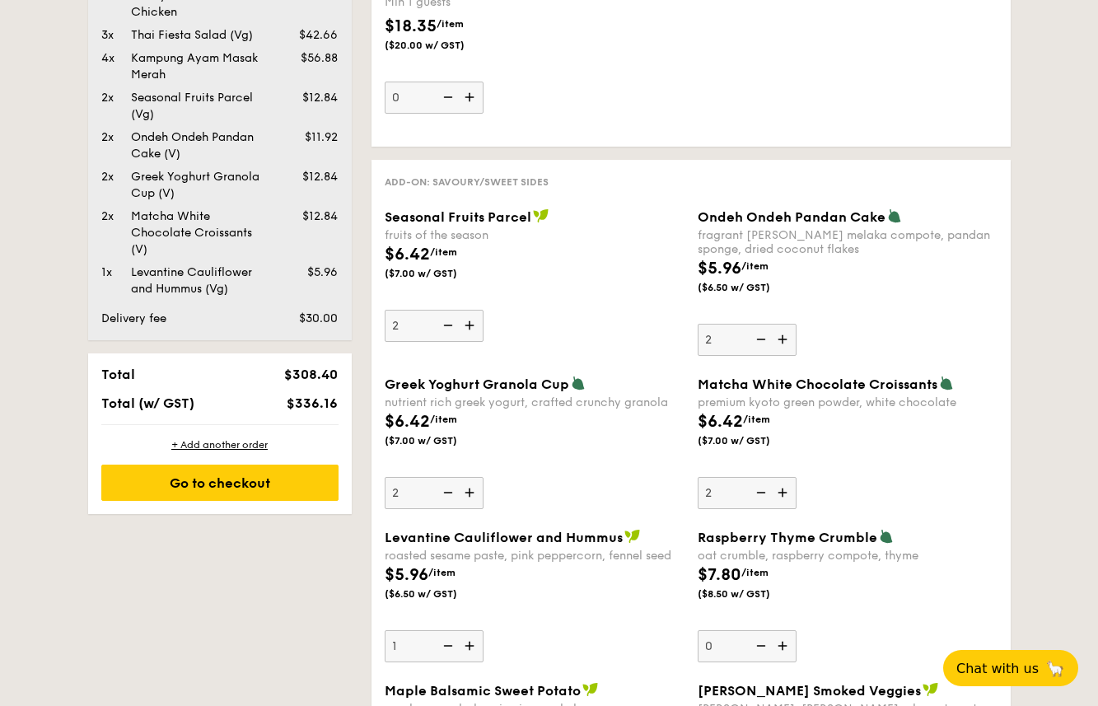
click at [466, 650] on img at bounding box center [471, 645] width 25 height 31
click at [466, 650] on input "1" at bounding box center [434, 646] width 99 height 32
type input "2"
click at [784, 643] on img at bounding box center [784, 645] width 25 height 31
click at [784, 643] on input "0" at bounding box center [747, 646] width 99 height 32
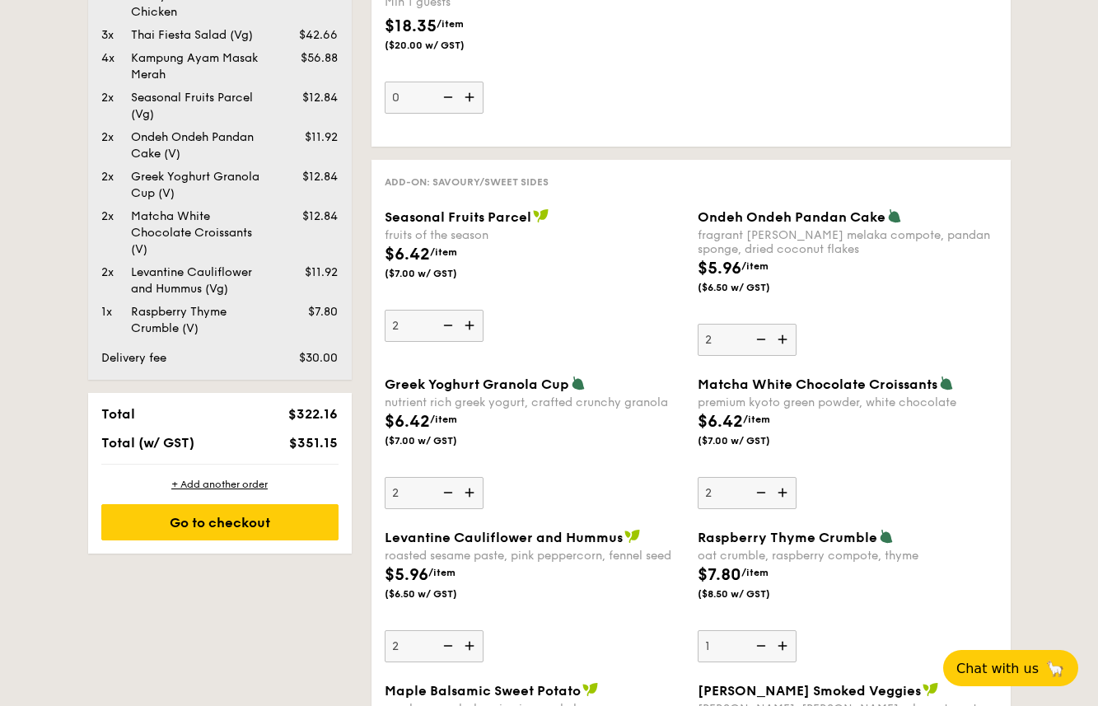
click at [784, 643] on img at bounding box center [784, 645] width 25 height 31
click at [784, 643] on input "1" at bounding box center [747, 646] width 99 height 32
type input "2"
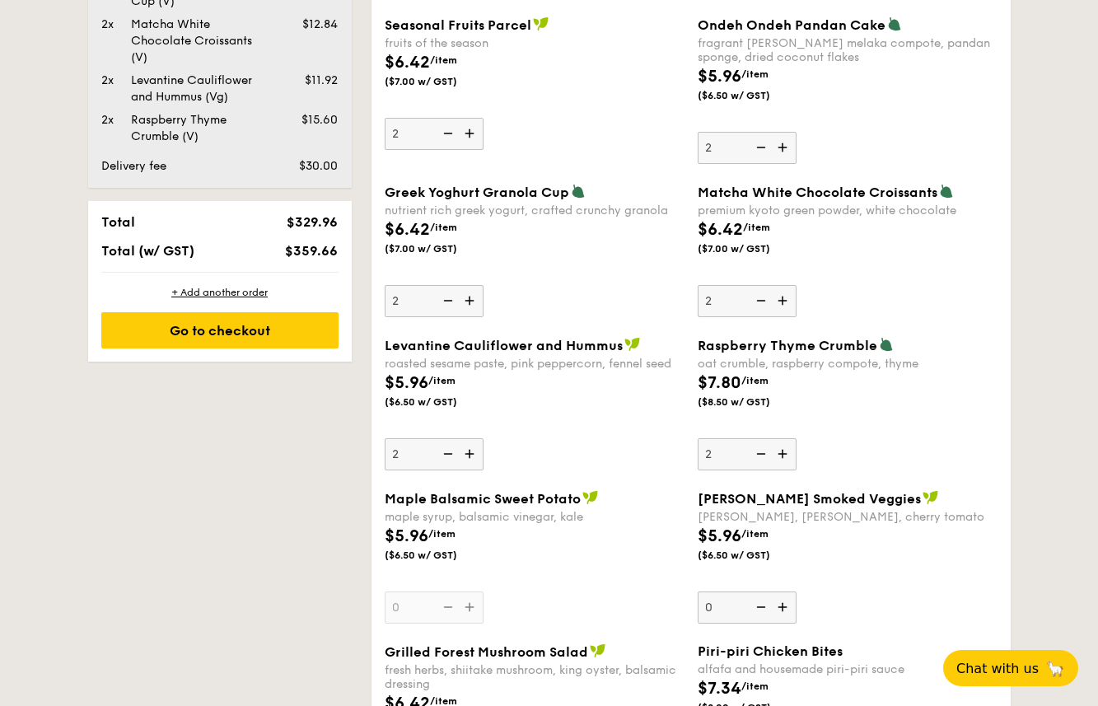
scroll to position [1422, 0]
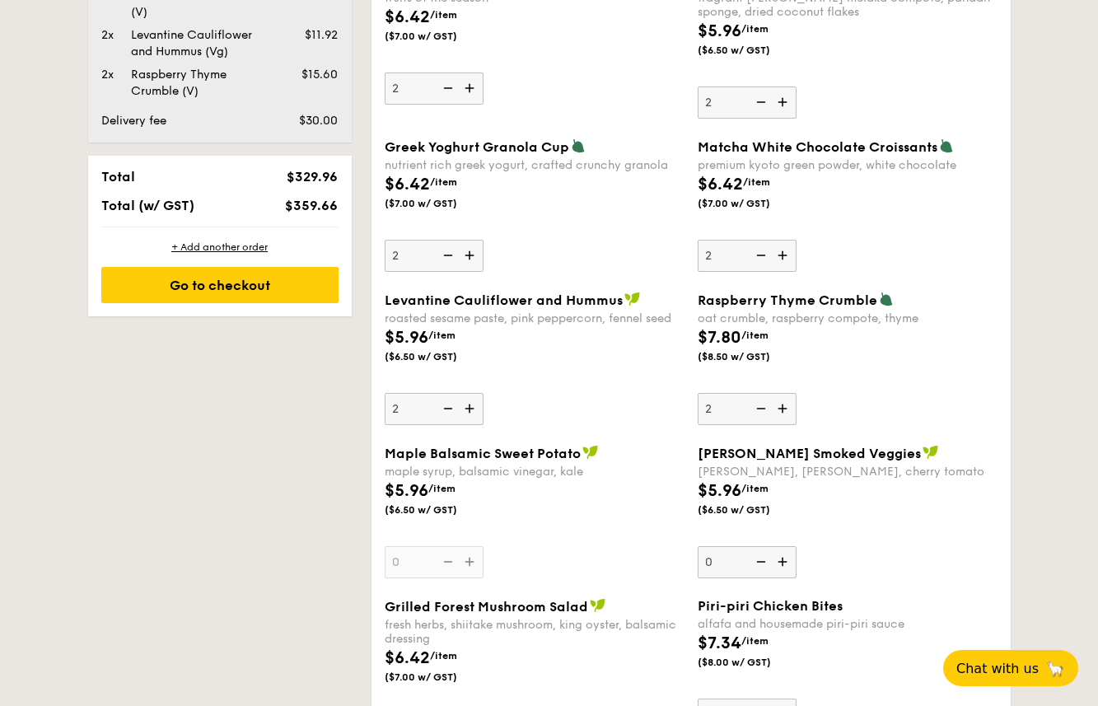
click at [471, 570] on div "Maple Balsamic Sweet Potato maple syrup, balsamic vinegar, kale $5.96 /item ($6…" at bounding box center [535, 511] width 300 height 133
click at [471, 570] on input "0" at bounding box center [434, 562] width 99 height 32
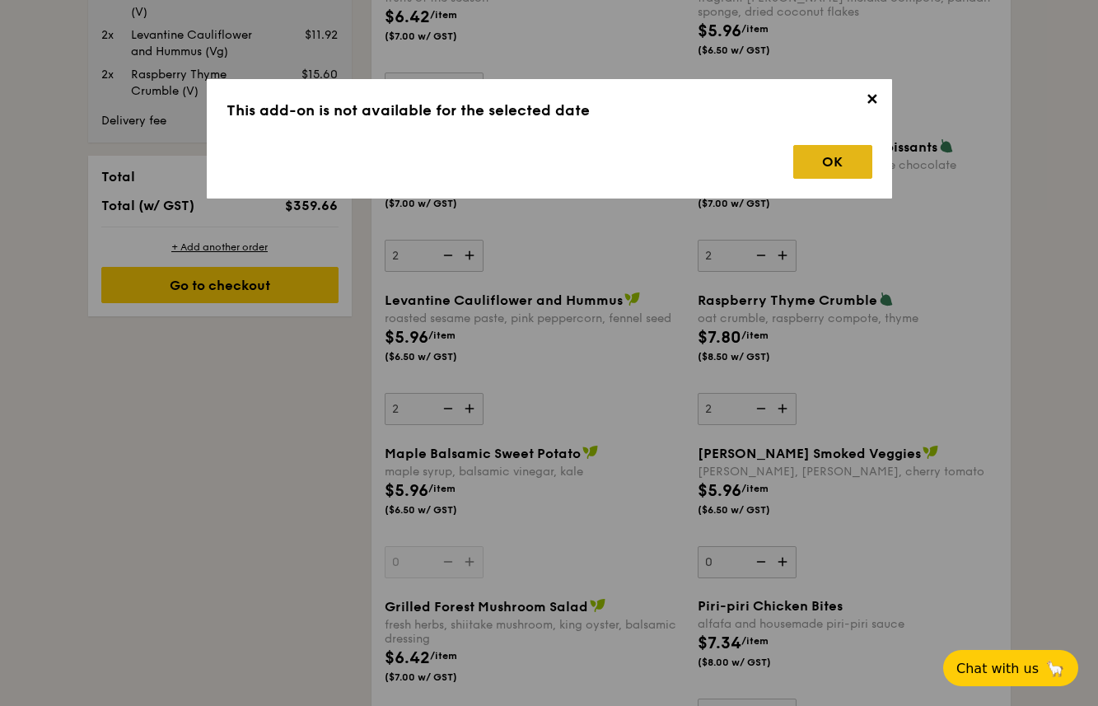
click at [807, 166] on div "OK" at bounding box center [833, 162] width 79 height 34
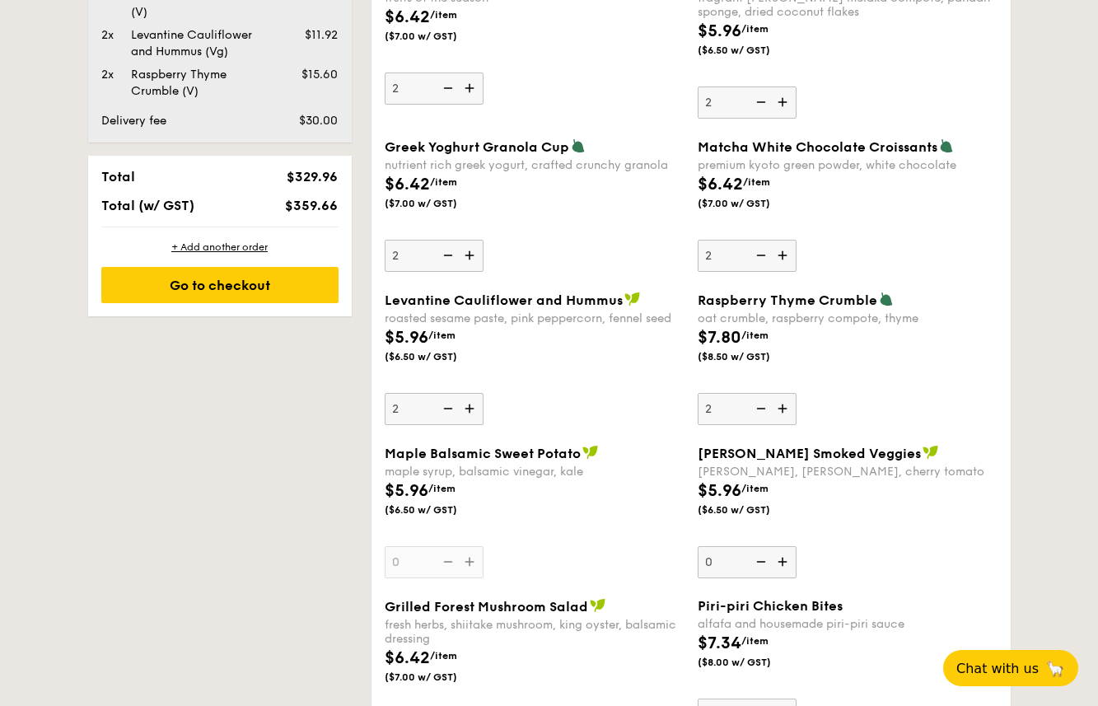
click at [780, 564] on img at bounding box center [784, 561] width 25 height 31
click at [780, 564] on input "0" at bounding box center [747, 562] width 99 height 32
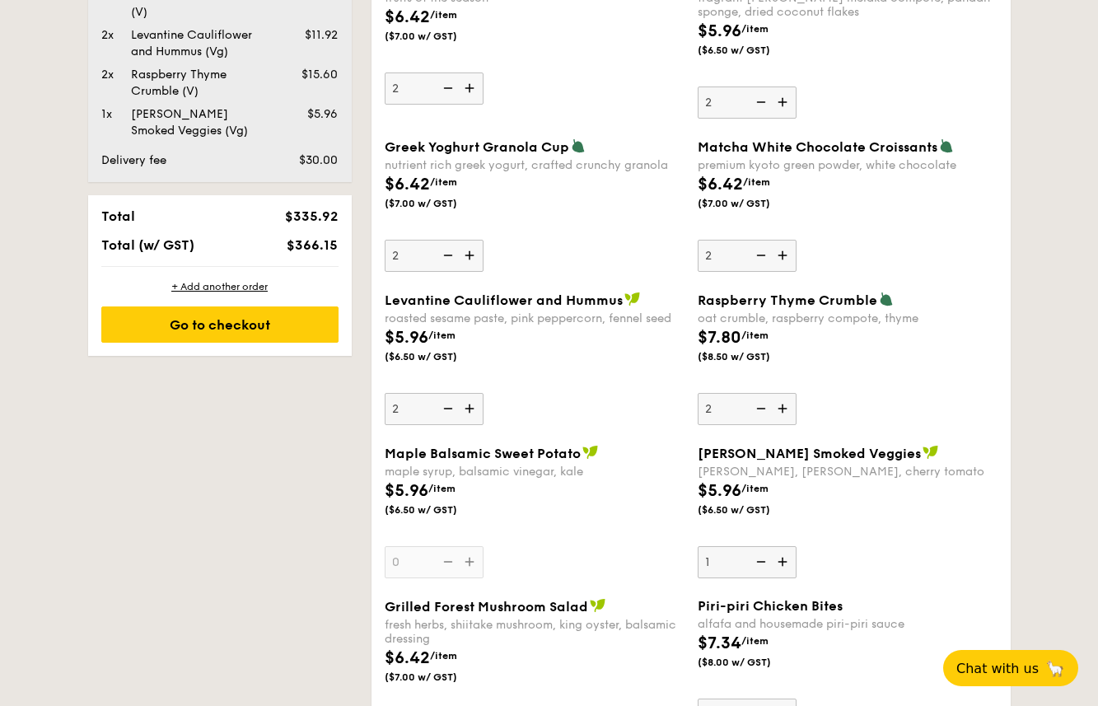
click at [780, 564] on img at bounding box center [784, 561] width 25 height 31
click at [780, 564] on input "1" at bounding box center [747, 562] width 99 height 32
type input "2"
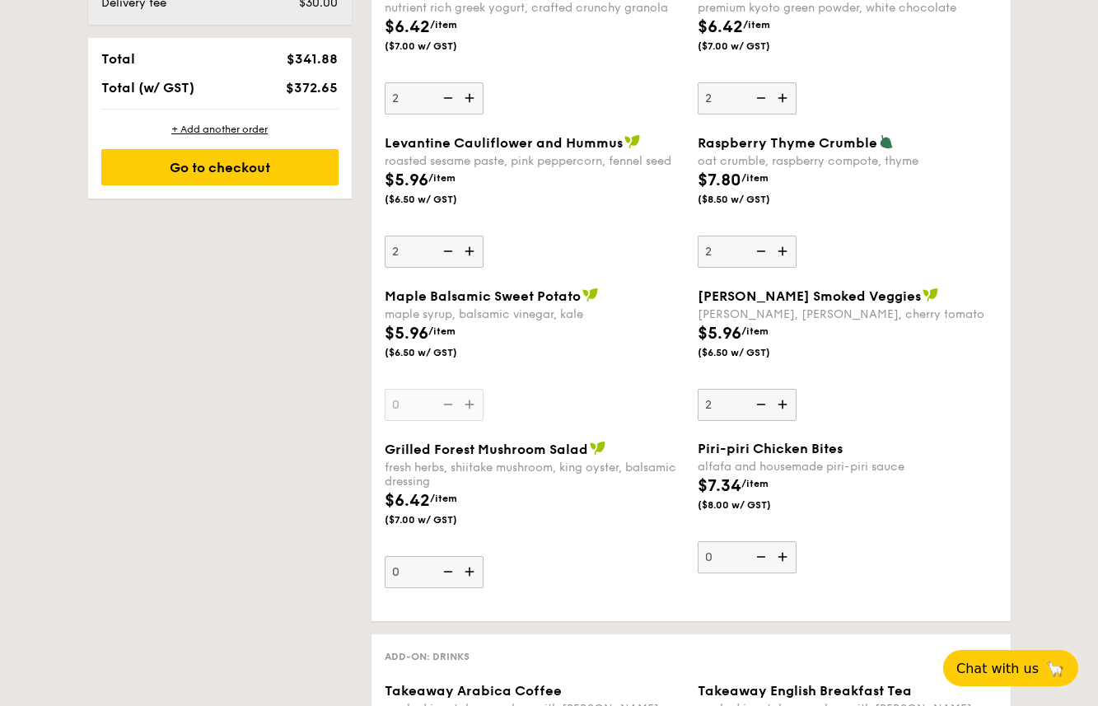
click at [782, 559] on img at bounding box center [784, 556] width 25 height 31
click at [782, 559] on input "0" at bounding box center [747, 557] width 99 height 32
type input "1"
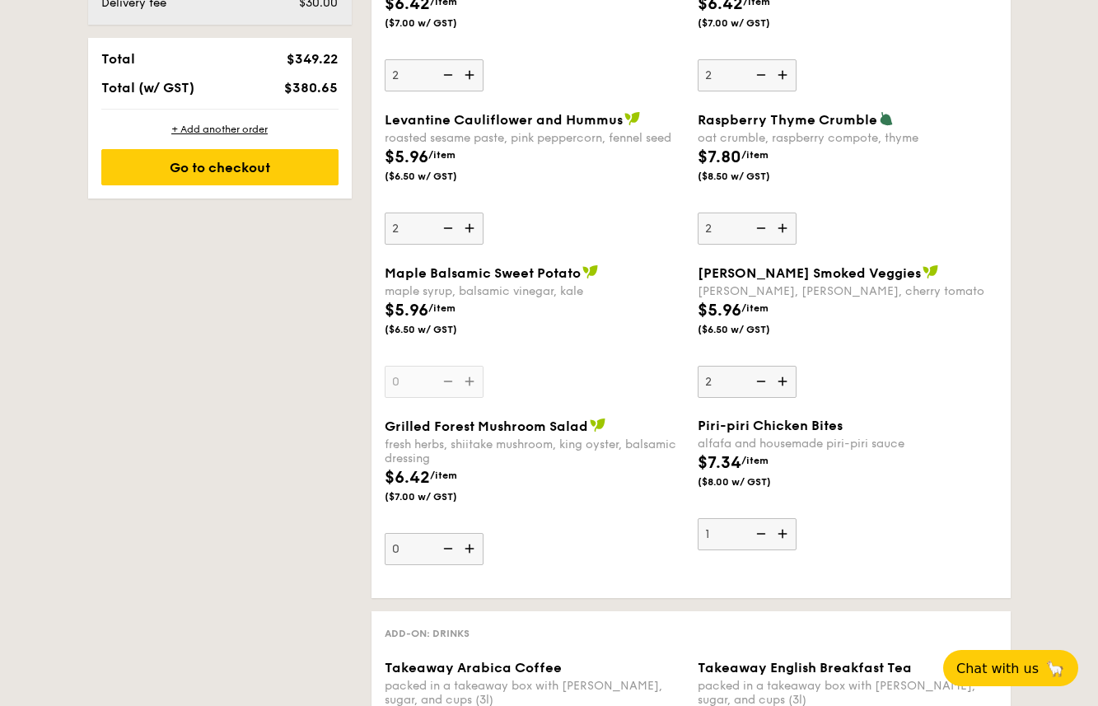
click at [782, 559] on div "Grilled Forest Mushroom Salad fresh herbs, shiitake mushroom, king oyster, bals…" at bounding box center [691, 501] width 626 height 167
click at [467, 550] on img at bounding box center [471, 548] width 25 height 31
click at [467, 550] on input "0" at bounding box center [434, 549] width 99 height 32
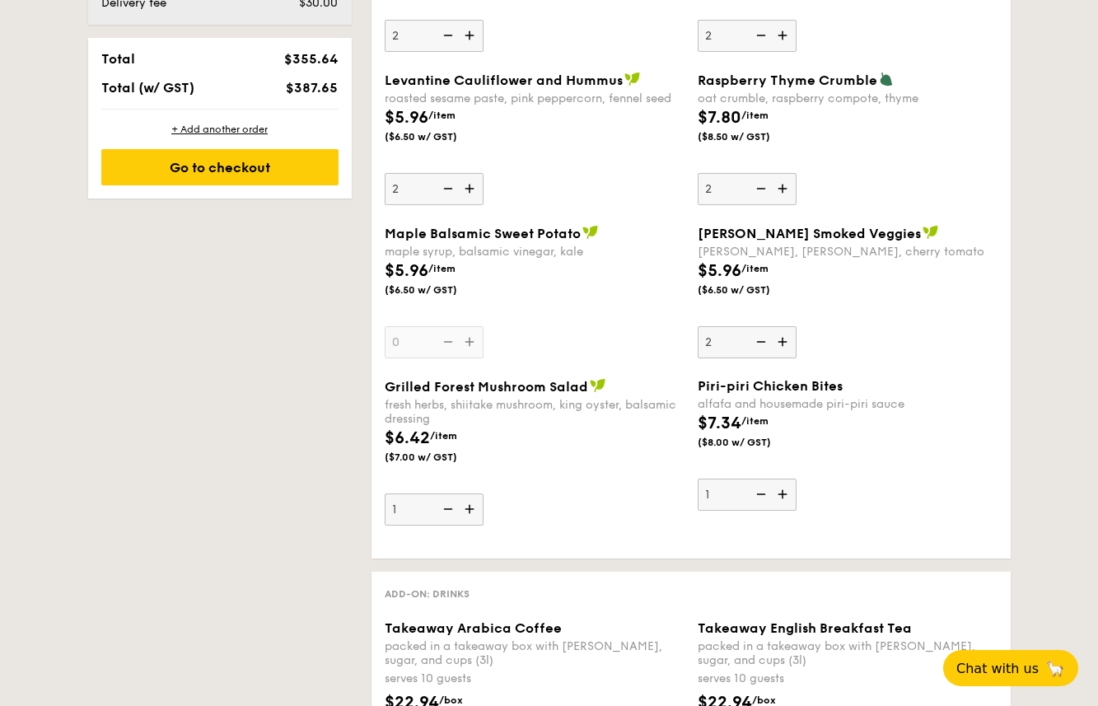
click at [467, 550] on div "Add-on: Savoury/Sweet Sides Seasonal Fruits Parcel fruits of the season $6.42 /…" at bounding box center [691, 131] width 639 height 856
click at [474, 513] on img at bounding box center [471, 509] width 25 height 31
click at [474, 513] on input "1" at bounding box center [434, 510] width 99 height 32
type input "2"
click at [788, 495] on img at bounding box center [784, 494] width 25 height 31
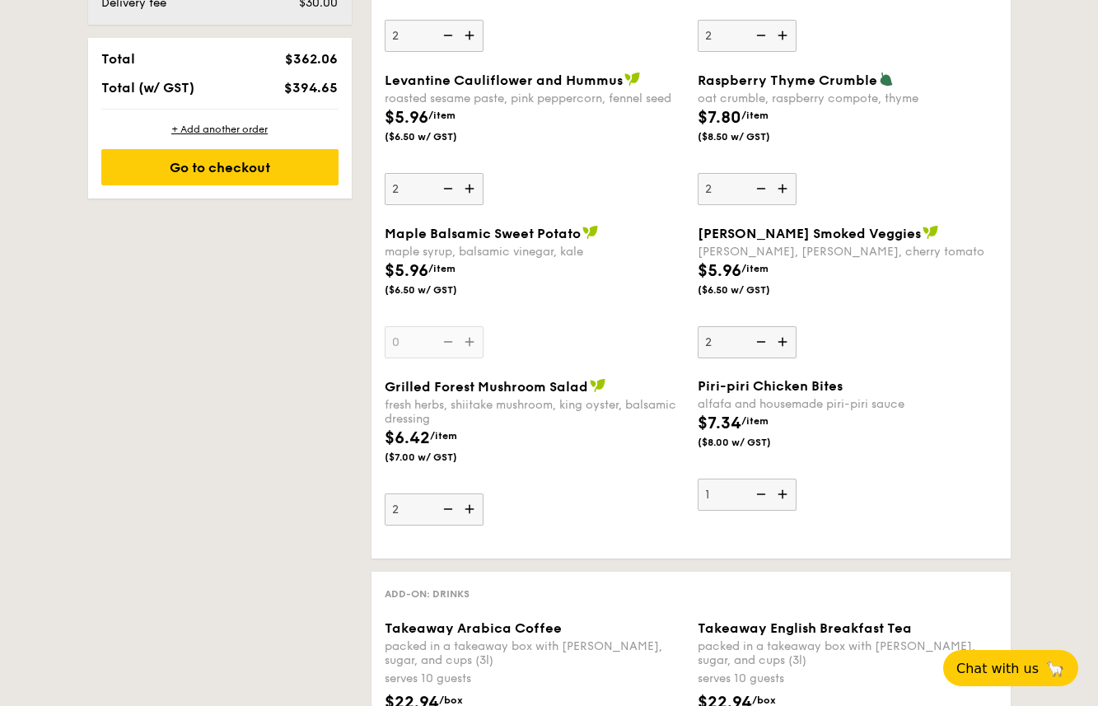
click at [788, 495] on input "1" at bounding box center [747, 495] width 99 height 32
type input "2"
click at [745, 544] on div "Grilled Forest Mushroom Salad fresh herbs, shiitake mushroom, king oyster, bals…" at bounding box center [691, 461] width 626 height 167
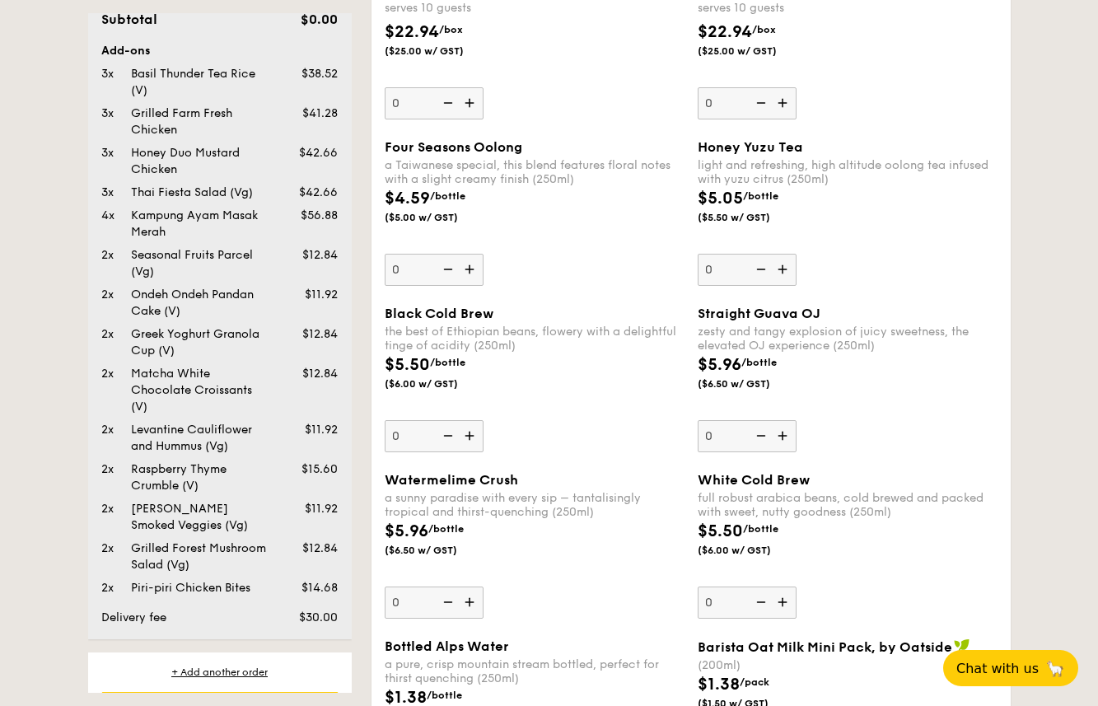
scroll to position [187, 0]
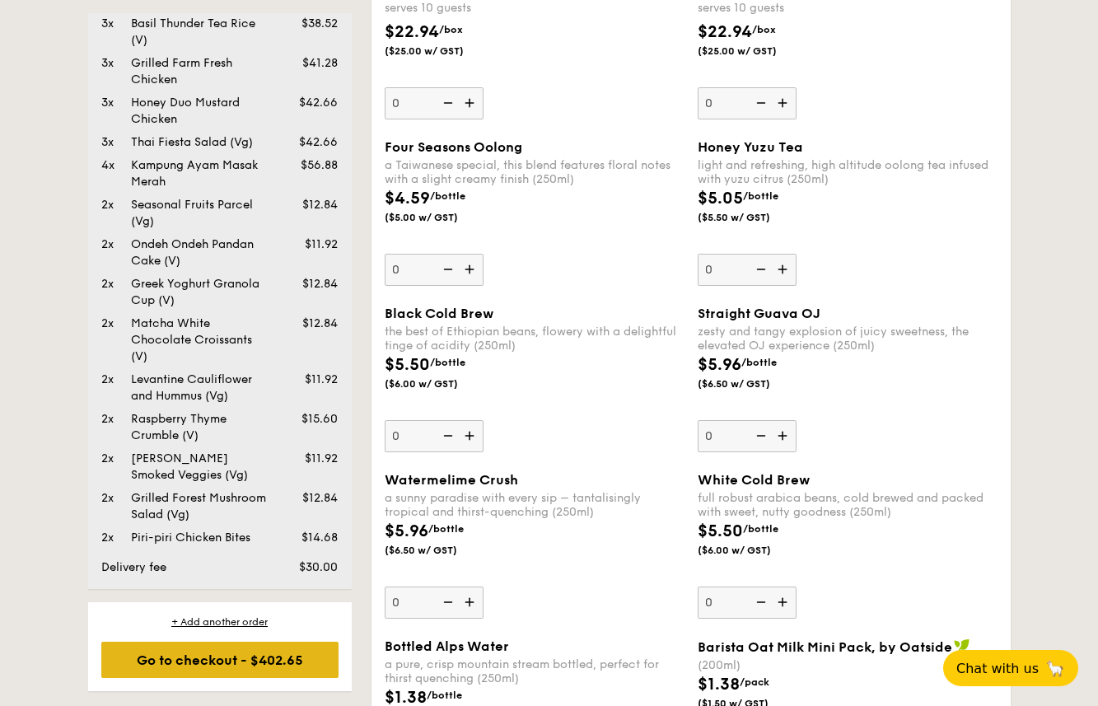
click at [243, 659] on div "Go to checkout - $402.65" at bounding box center [219, 660] width 237 height 36
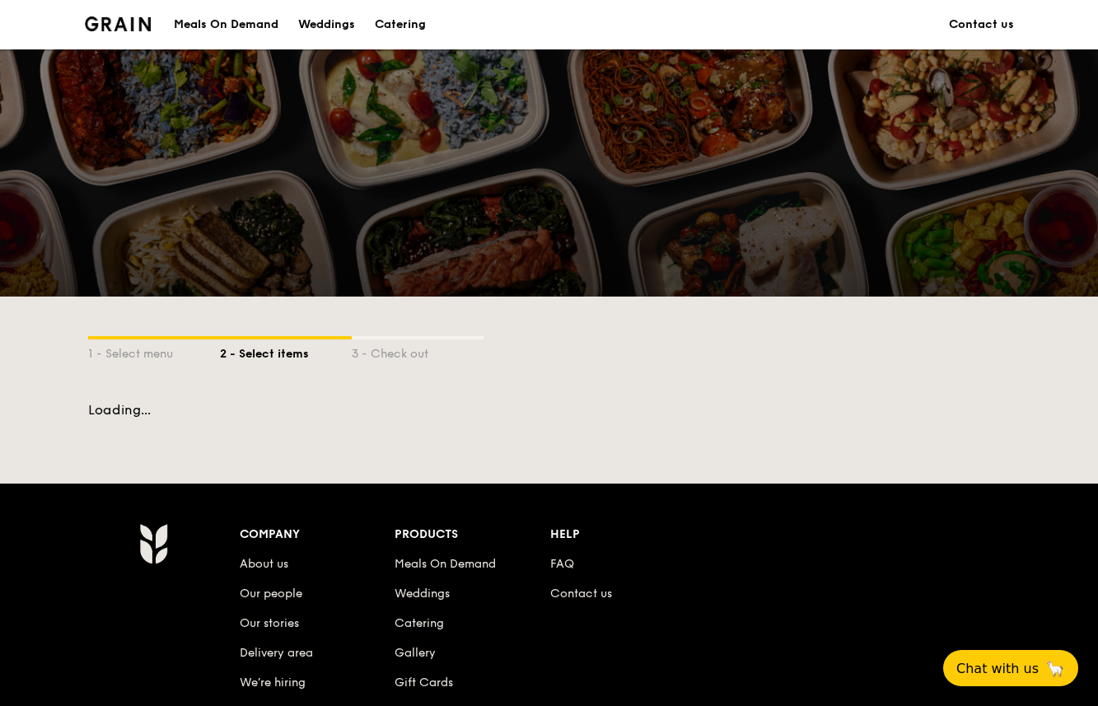
scroll to position [235, 0]
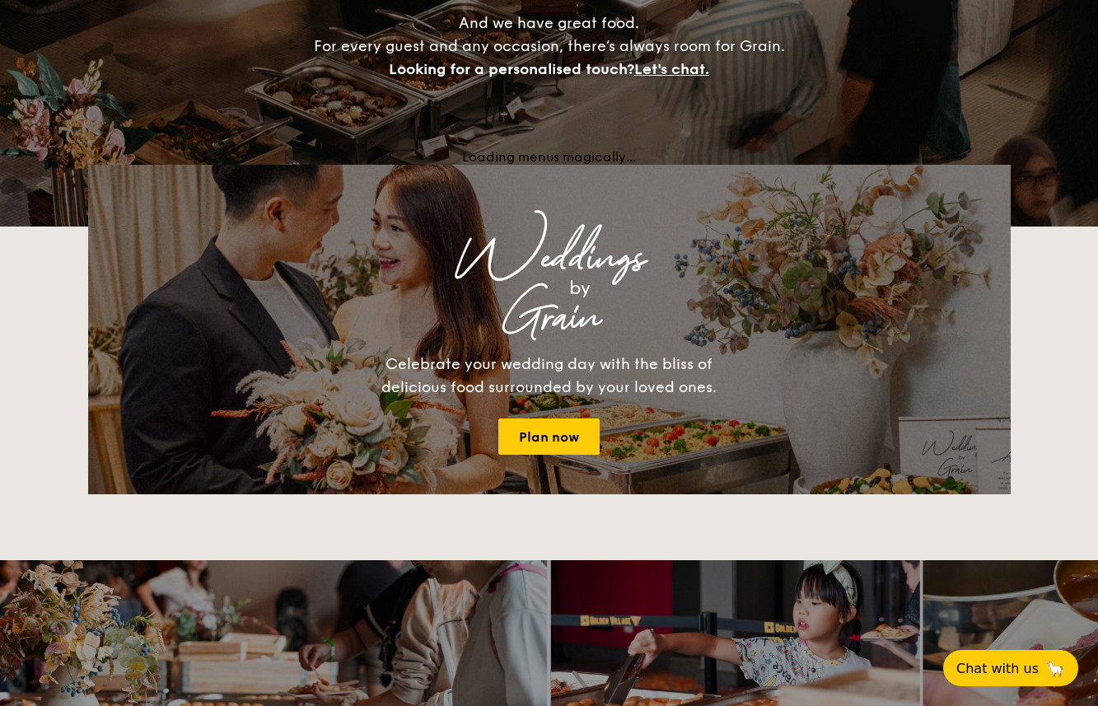
scroll to position [2836, 0]
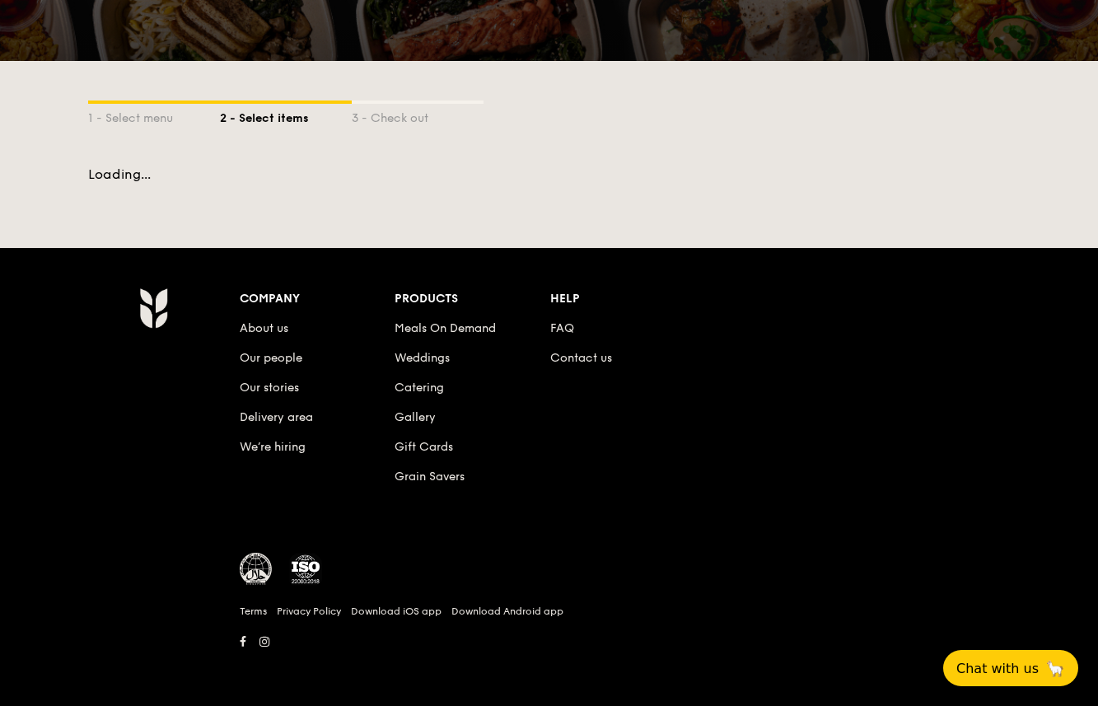
scroll to position [235, 0]
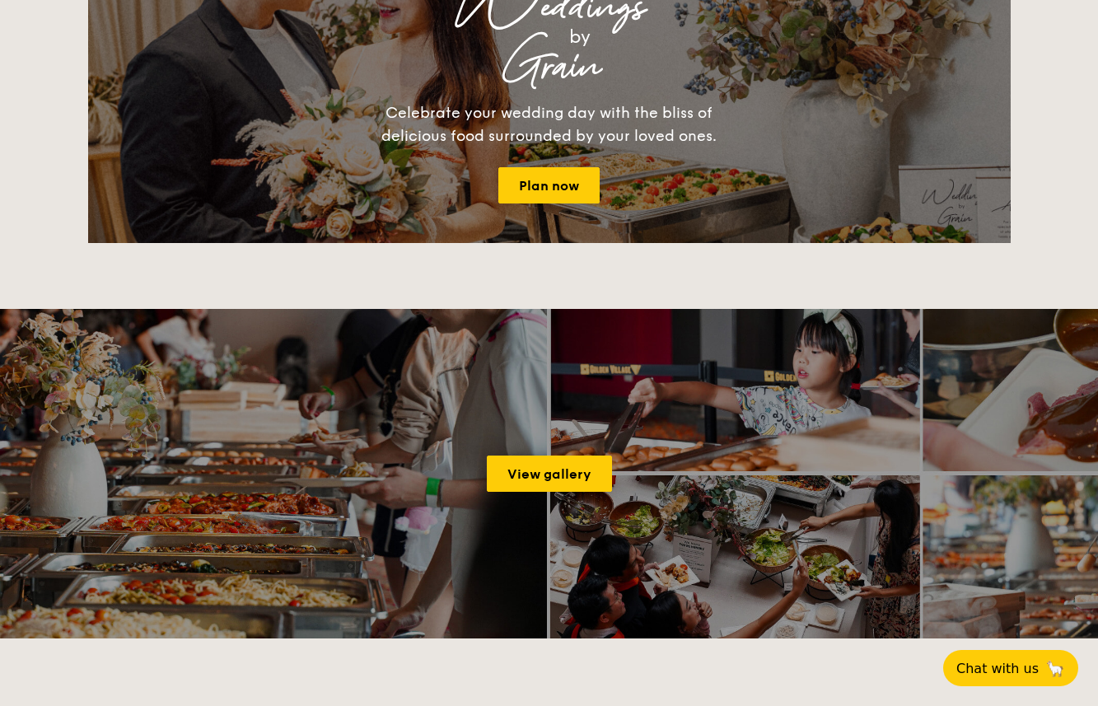
scroll to position [2265, 0]
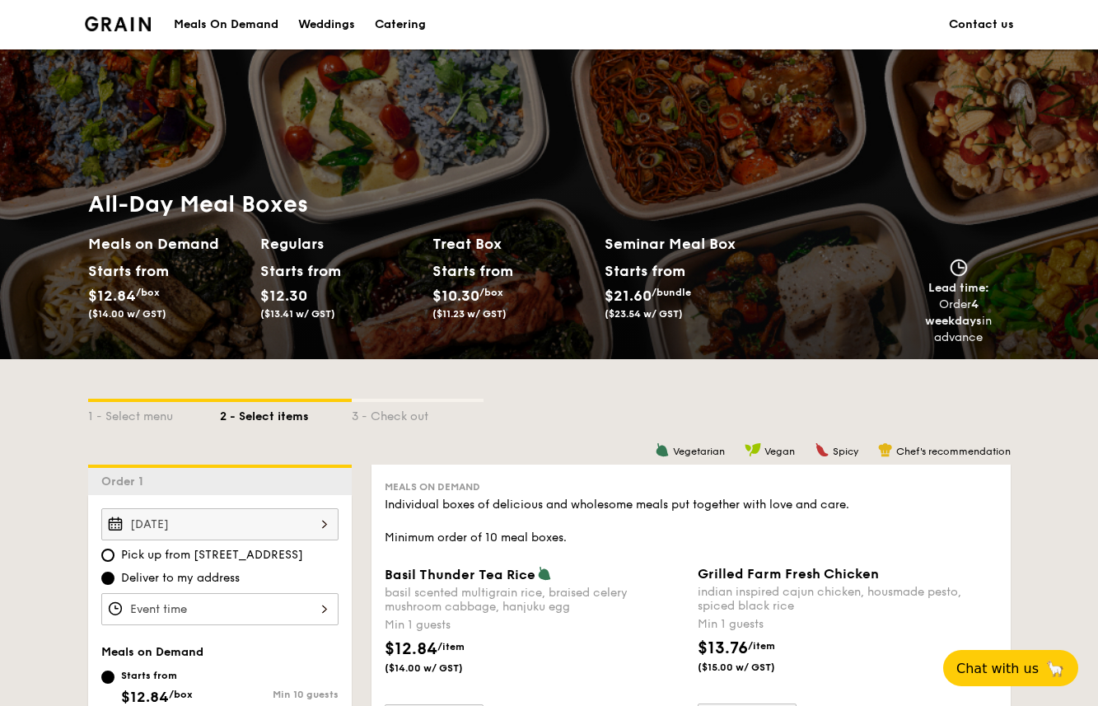
click at [274, 201] on h1 "All-Day Meal Boxes" at bounding box center [432, 205] width 689 height 30
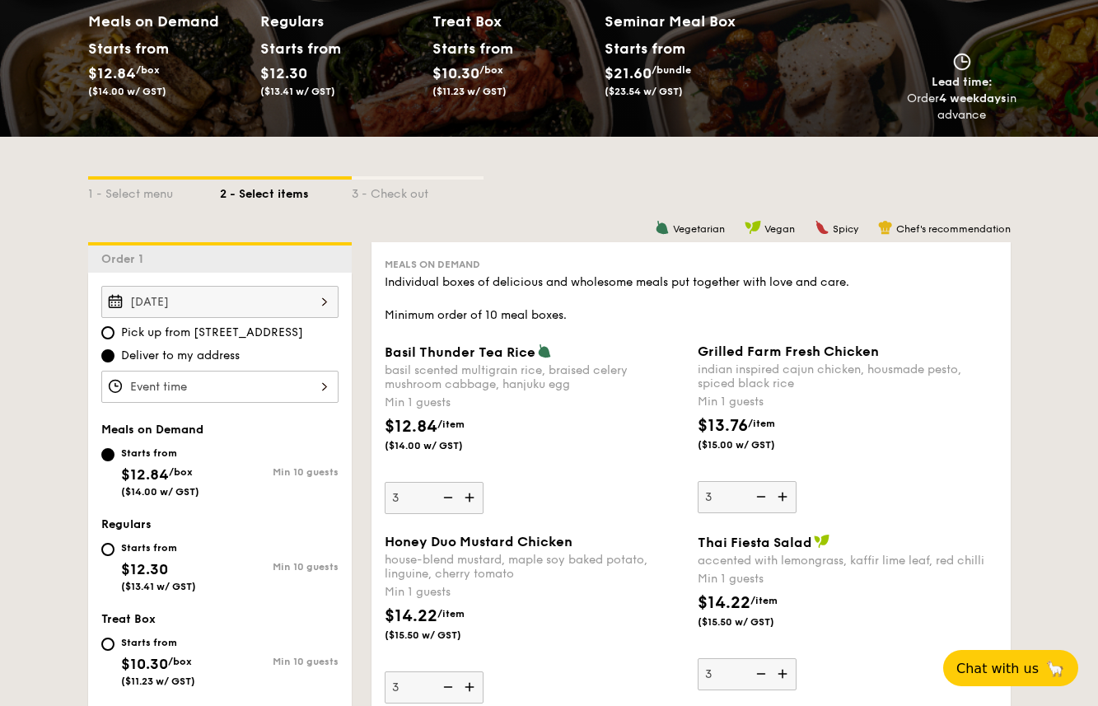
scroll to position [256, 0]
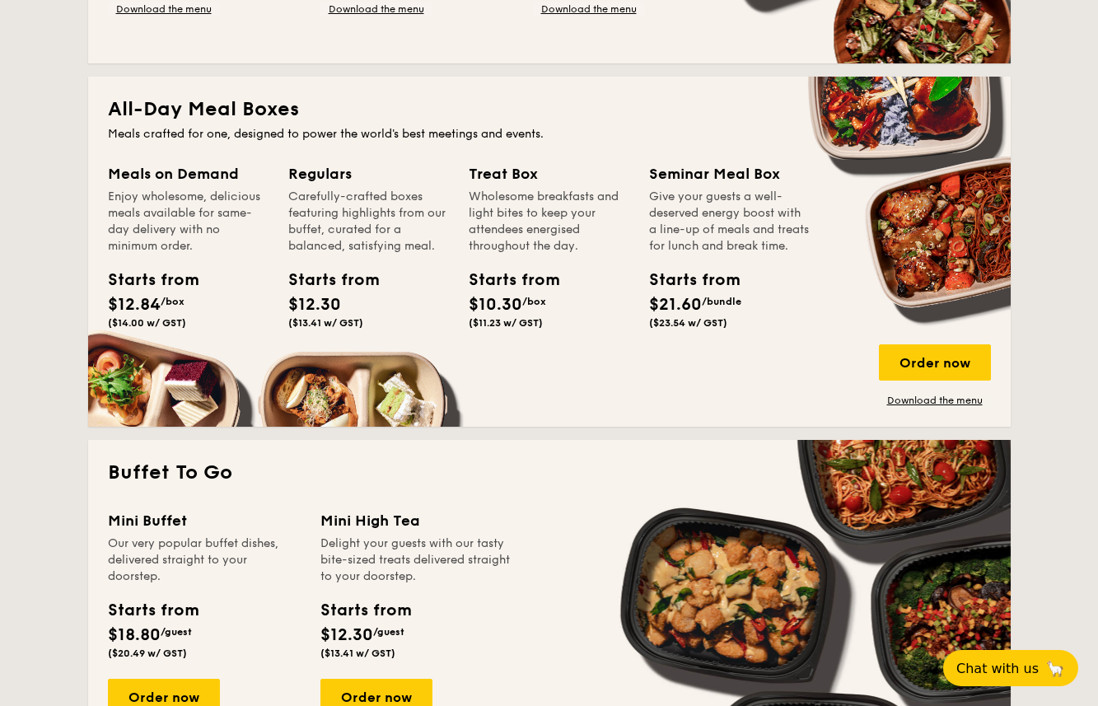
scroll to position [1057, 0]
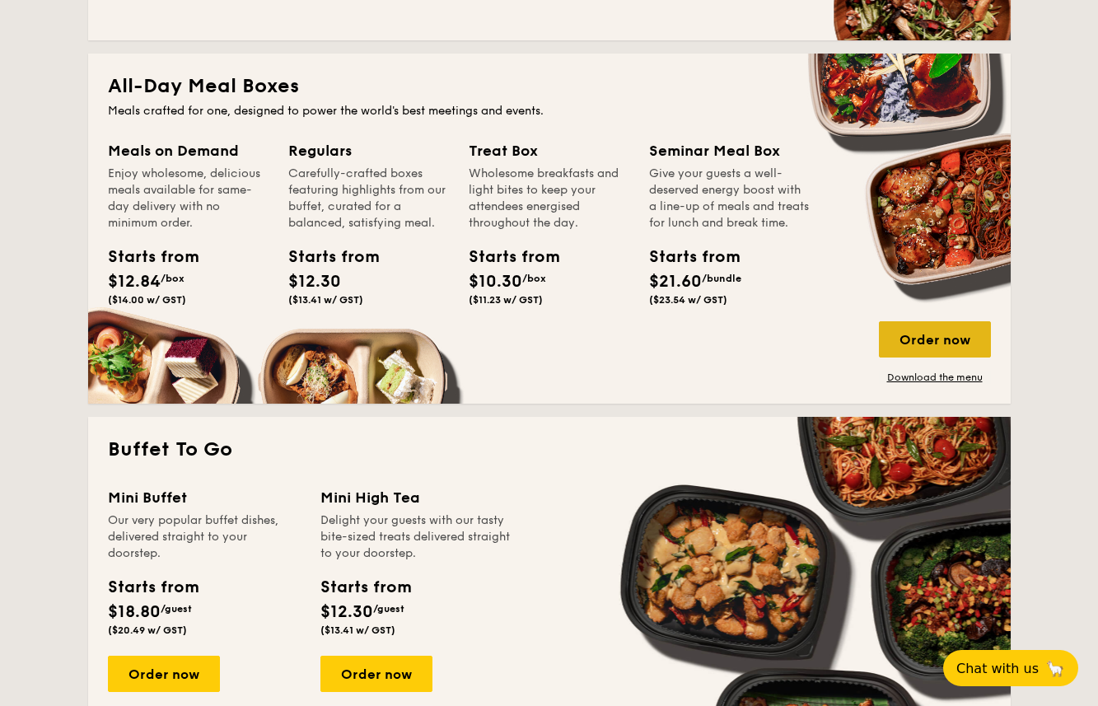
click at [948, 345] on div "Order now" at bounding box center [935, 339] width 112 height 36
